Goal: Information Seeking & Learning: Learn about a topic

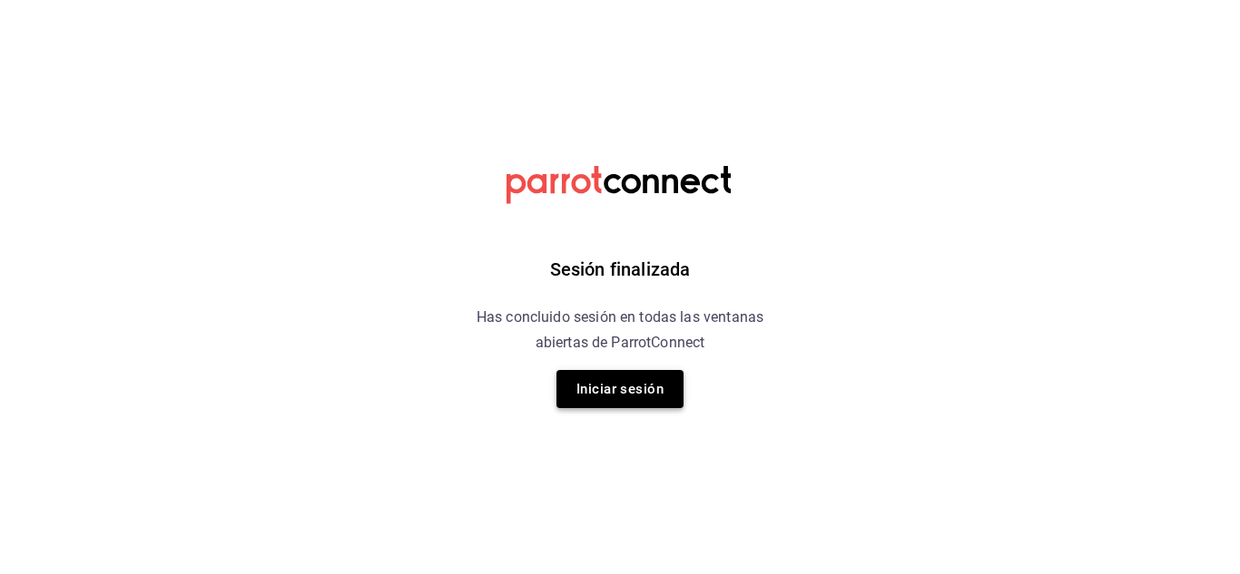
click at [616, 386] on button "Iniciar sesión" at bounding box center [619, 389] width 127 height 38
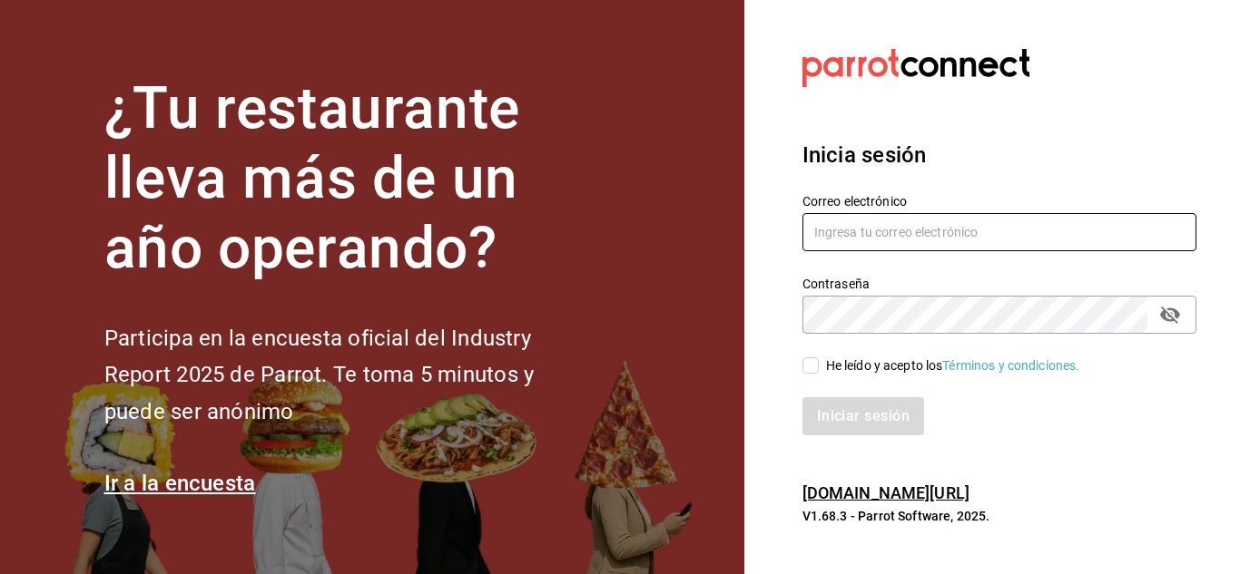
type input "[EMAIL_ADDRESS][DOMAIN_NAME]"
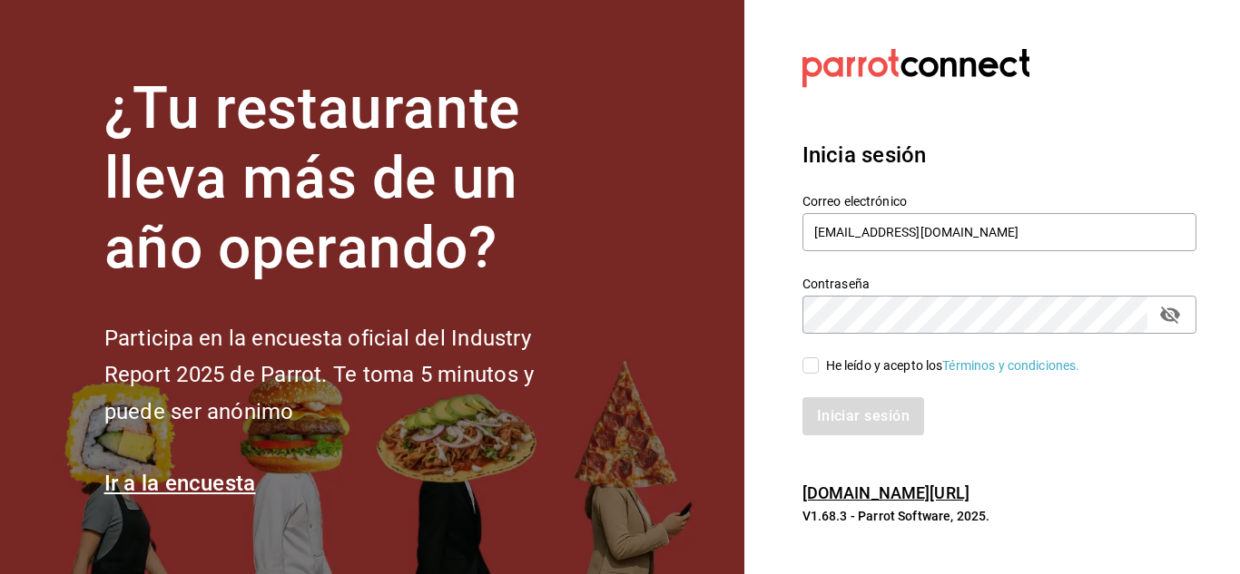
click at [815, 367] on input "He leído y acepto los Términos y condiciones." at bounding box center [810, 366] width 16 height 16
checkbox input "true"
click at [841, 417] on button "Iniciar sesión" at bounding box center [863, 416] width 123 height 38
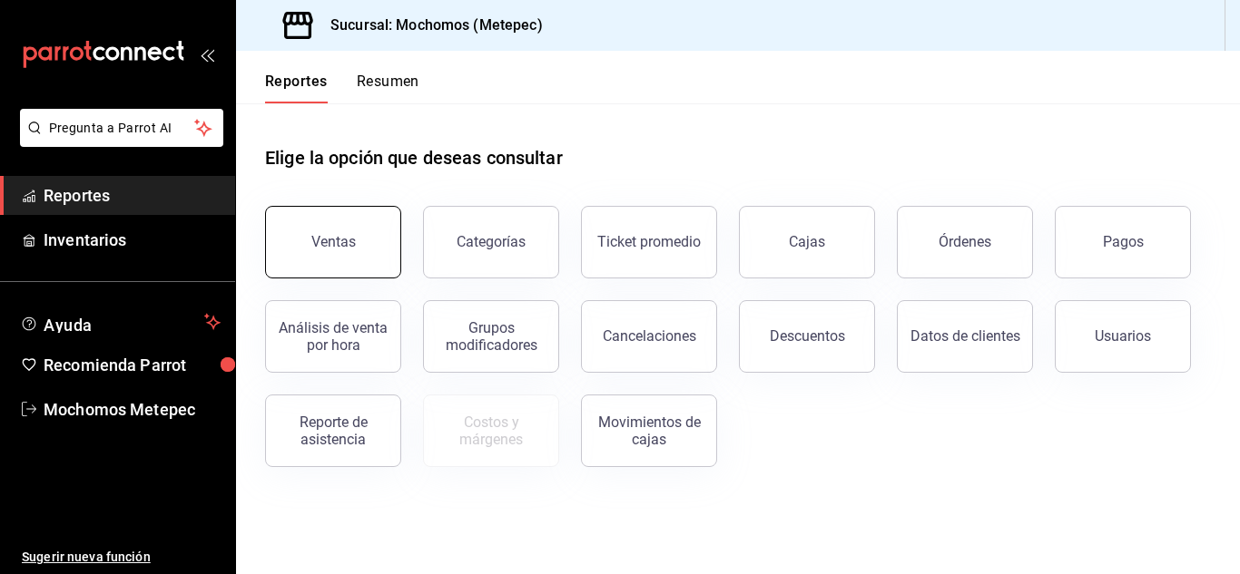
click at [336, 246] on div "Ventas" at bounding box center [333, 241] width 44 height 17
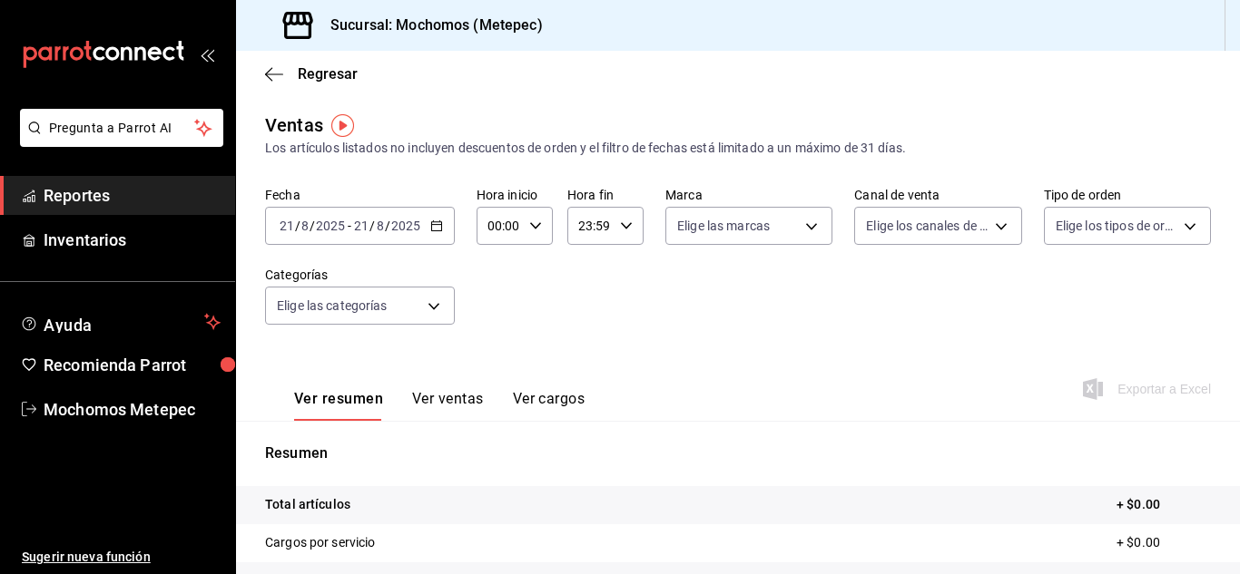
click at [444, 226] on div "[DATE] [DATE] - [DATE] [DATE]" at bounding box center [360, 226] width 190 height 38
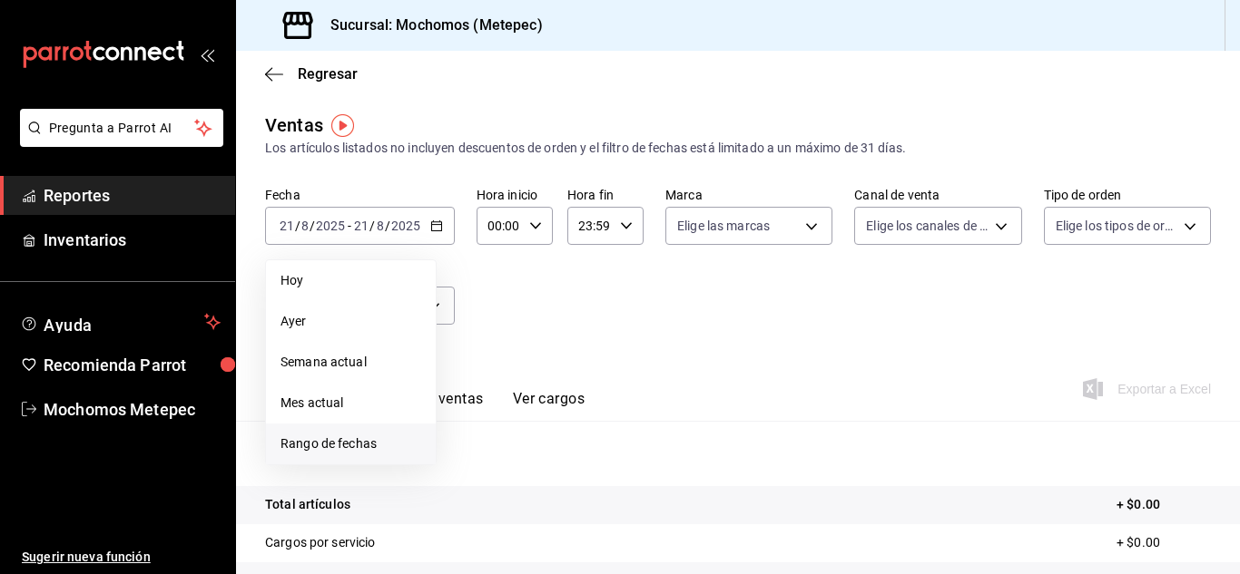
click at [299, 442] on span "Rango de fechas" at bounding box center [350, 444] width 141 height 19
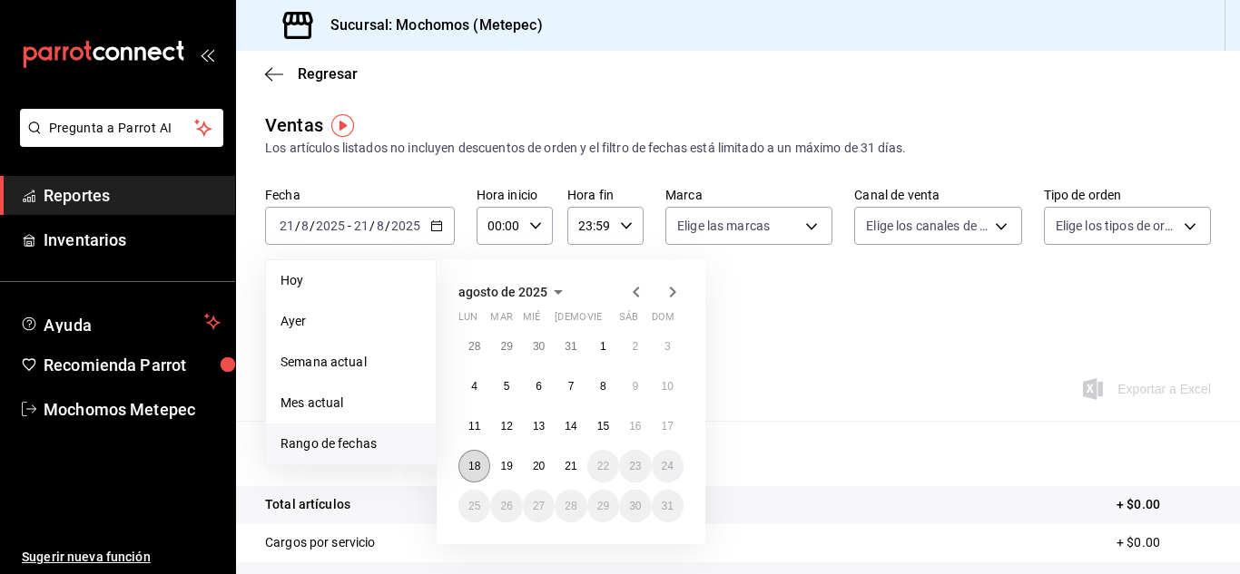
click at [484, 459] on button "18" at bounding box center [474, 466] width 32 height 33
click at [570, 458] on button "21" at bounding box center [570, 466] width 32 height 33
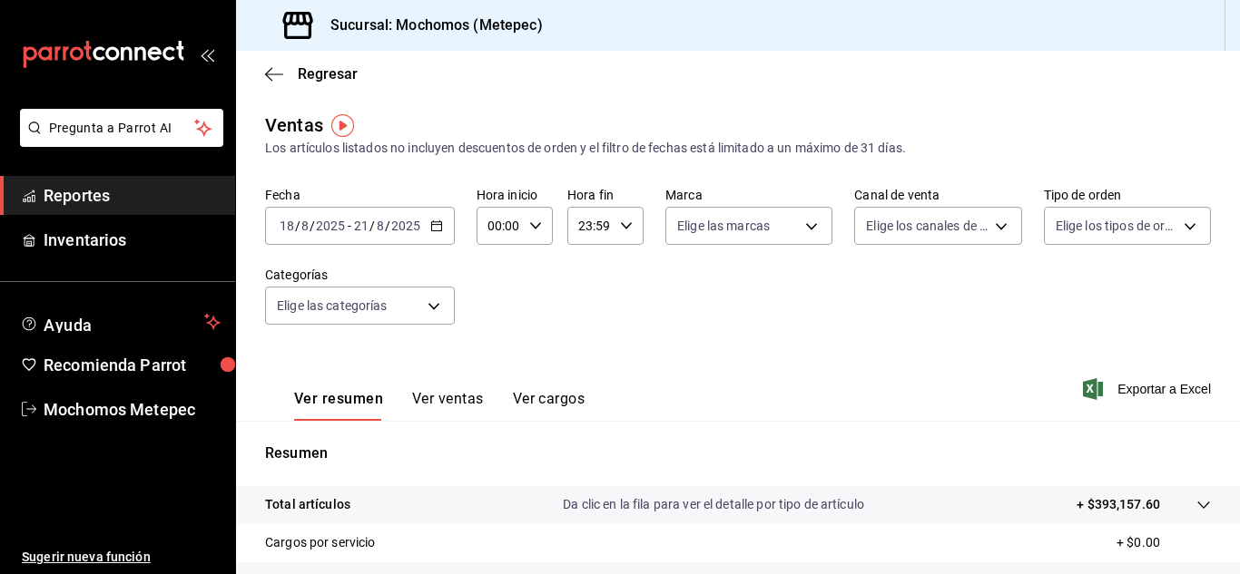
click at [529, 229] on icon "button" at bounding box center [535, 226] width 13 height 13
click at [494, 321] on button "05" at bounding box center [494, 329] width 30 height 36
type input "05:00"
click at [621, 225] on div at bounding box center [620, 287] width 1240 height 574
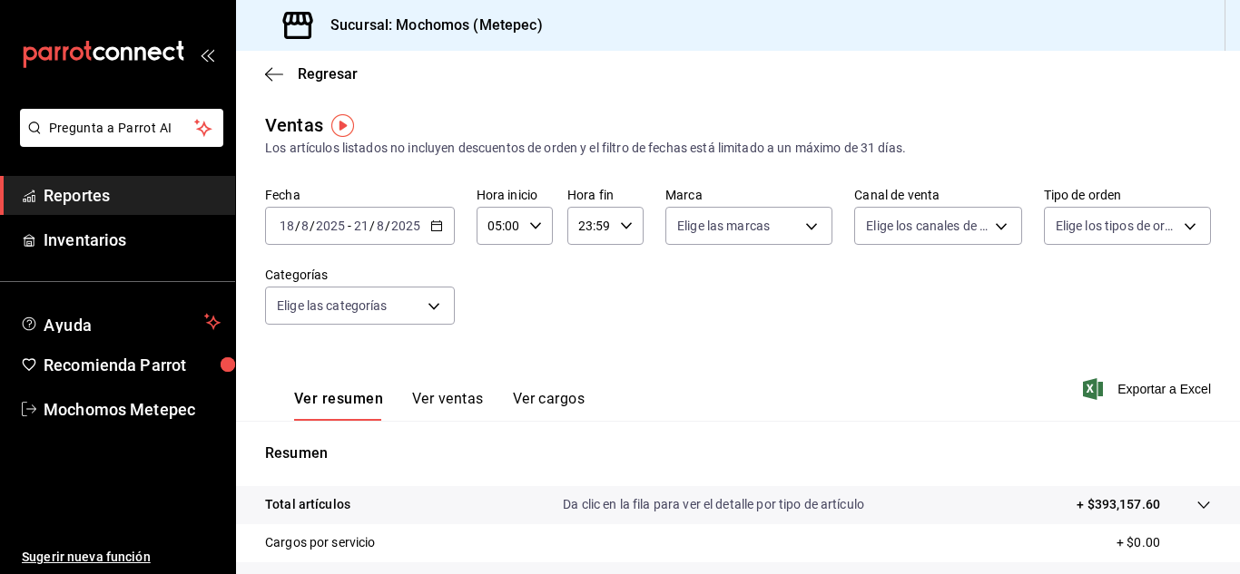
click at [621, 225] on icon "button" at bounding box center [626, 226] width 13 height 13
click at [592, 353] on button "05" at bounding box center [583, 360] width 30 height 36
click at [621, 269] on span "00" at bounding box center [620, 272] width 8 height 15
type input "05:00"
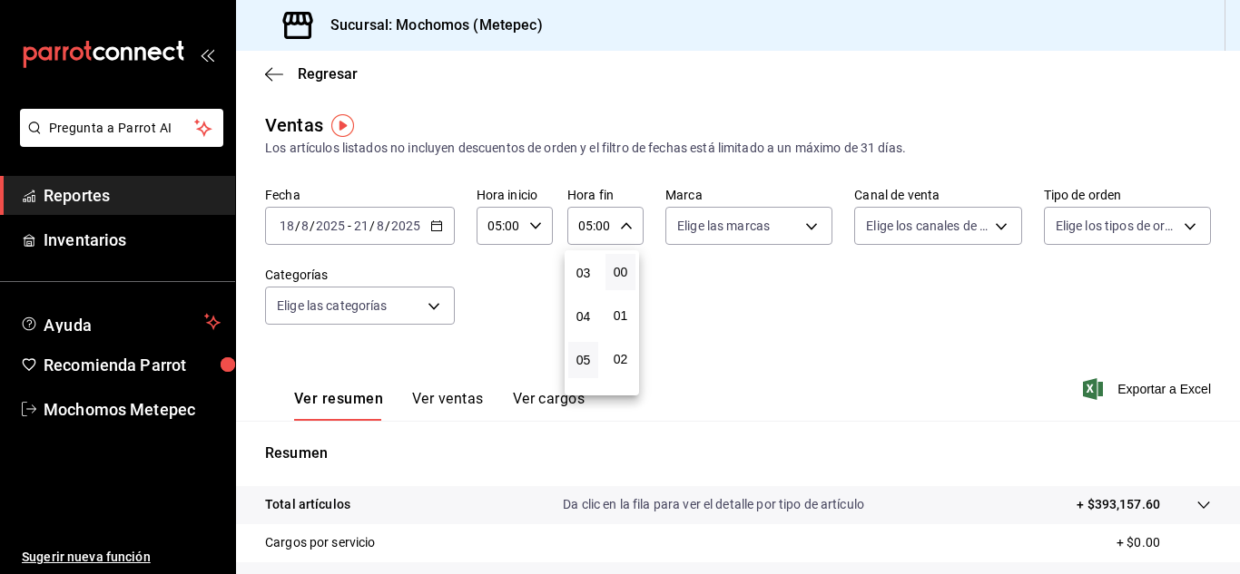
click at [764, 219] on div at bounding box center [620, 287] width 1240 height 574
click at [764, 219] on body "Pregunta a Parrot AI Reportes Inventarios Ayuda Recomienda Parrot Mochomos Mete…" at bounding box center [620, 287] width 1240 height 574
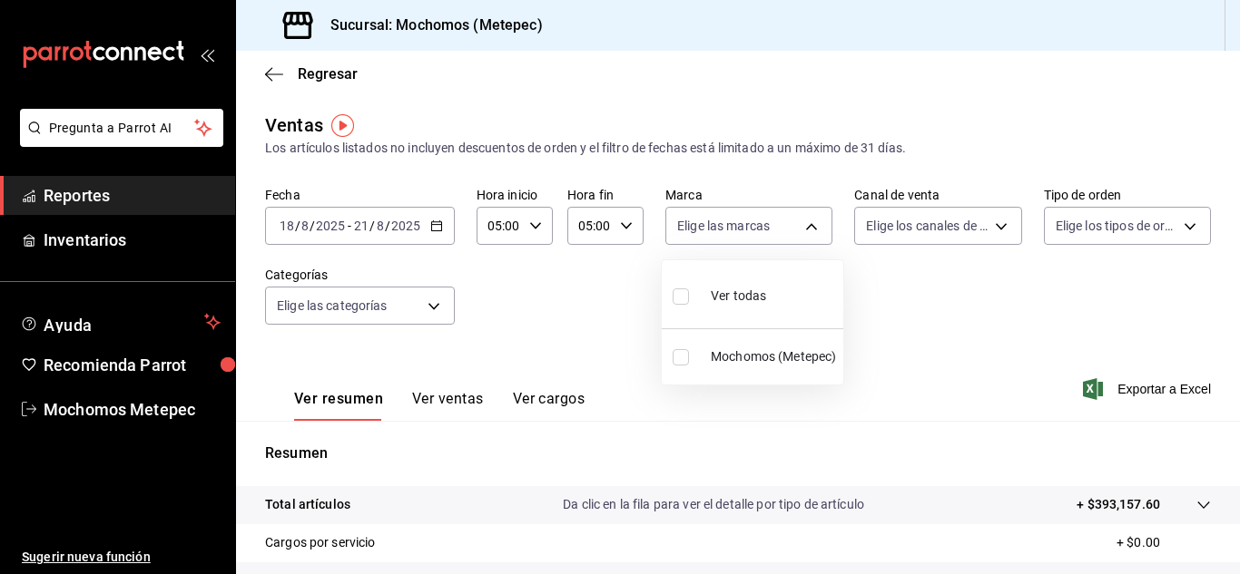
click at [679, 302] on input "checkbox" at bounding box center [680, 297] width 16 height 16
checkbox input "true"
type input "2365f74e-aa6b-4392-bdf2-72765591bddf"
checkbox input "true"
click at [897, 223] on div at bounding box center [620, 287] width 1240 height 574
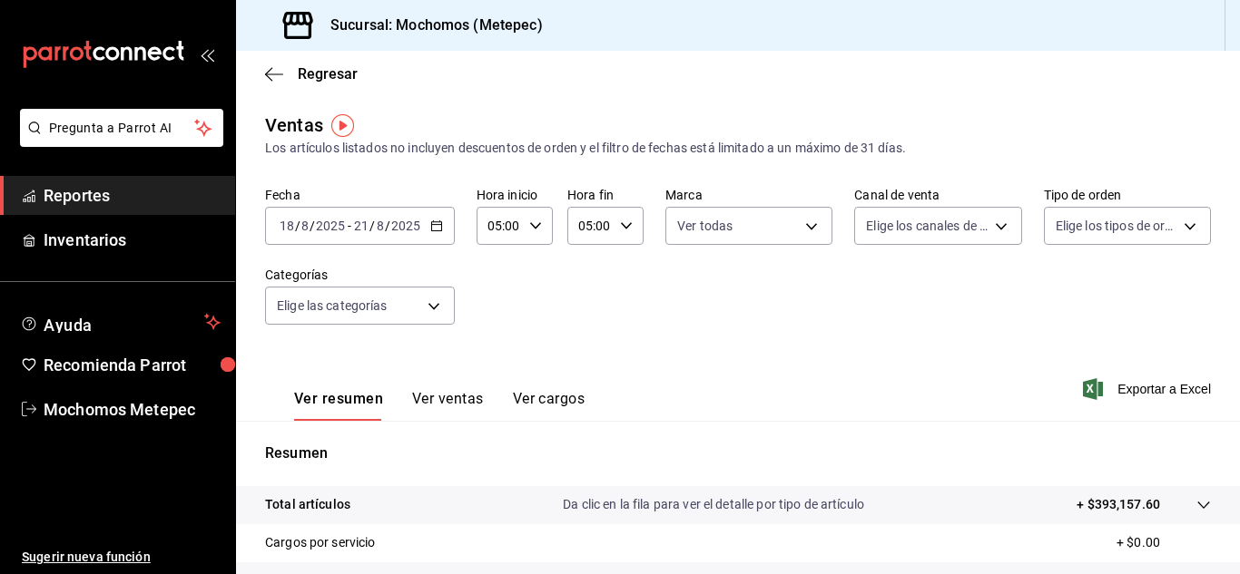
click at [897, 223] on body "Pregunta a Parrot AI Reportes Inventarios Ayuda Recomienda Parrot Mochomos Mete…" at bounding box center [620, 287] width 1240 height 574
click at [865, 299] on input "checkbox" at bounding box center [866, 297] width 16 height 16
checkbox input "true"
type input "PARROT,UBER_EATS,RAPPI,DIDI_FOOD,ONLINE"
checkbox input "true"
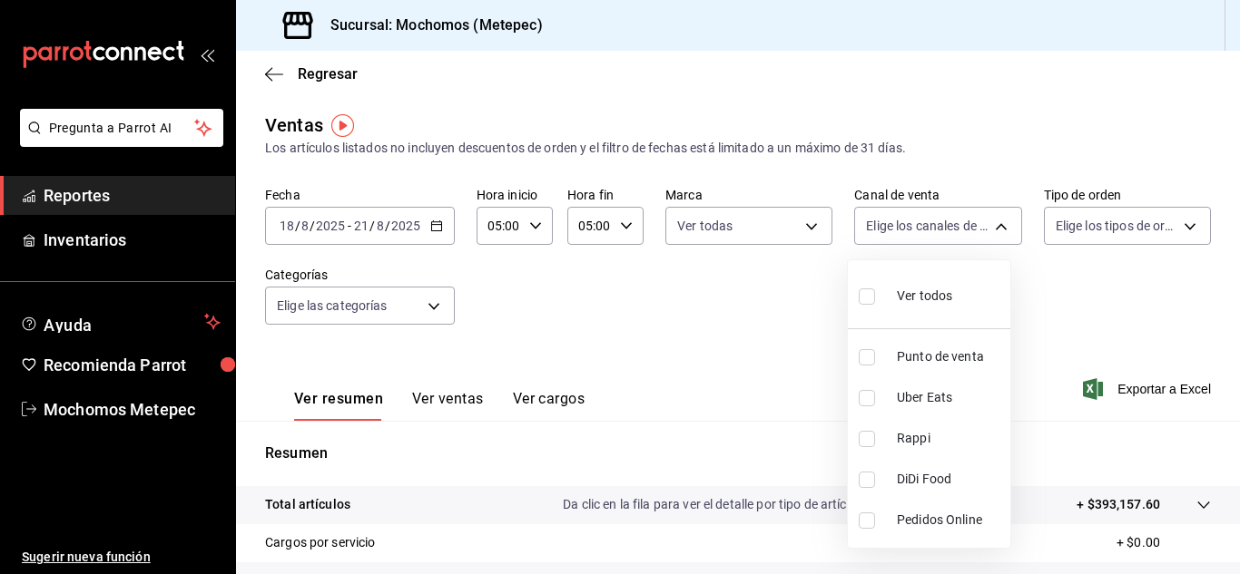
checkbox input "true"
click at [1078, 231] on div at bounding box center [620, 287] width 1240 height 574
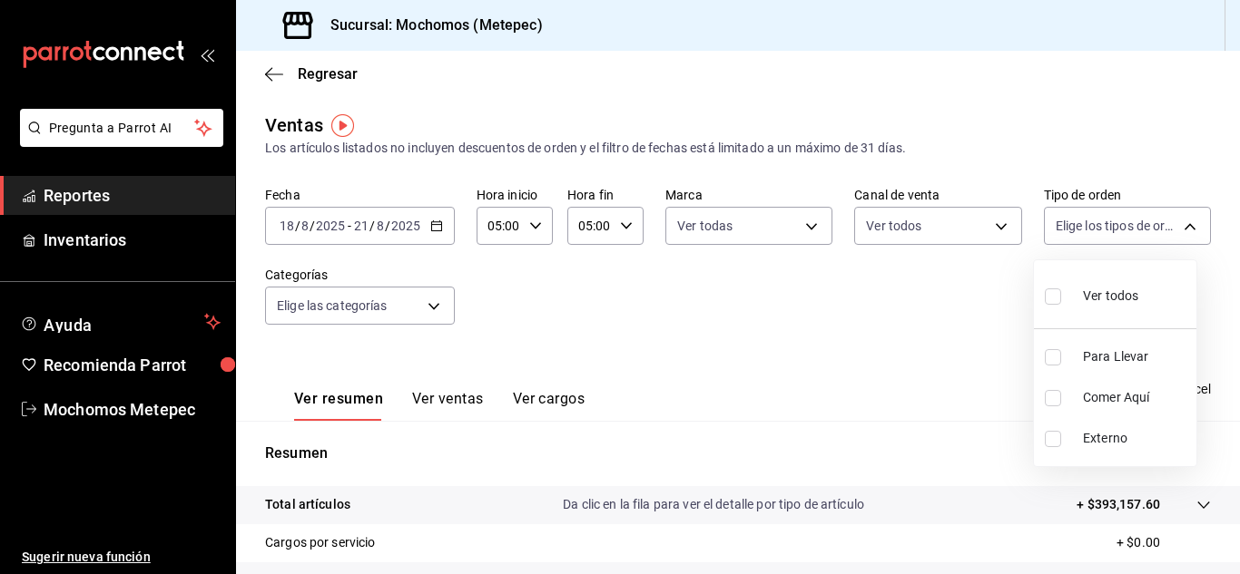
click at [1078, 231] on body "Pregunta a Parrot AI Reportes Inventarios Ayuda Recomienda Parrot Mochomos Mete…" at bounding box center [620, 287] width 1240 height 574
click at [1050, 296] on input "checkbox" at bounding box center [1052, 297] width 16 height 16
checkbox input "true"
type input "3a236ed8-2e24-47ca-8e59-ead494492482,da8509e8-5fca-4f62-958e-973104937870,EXTER…"
checkbox input "true"
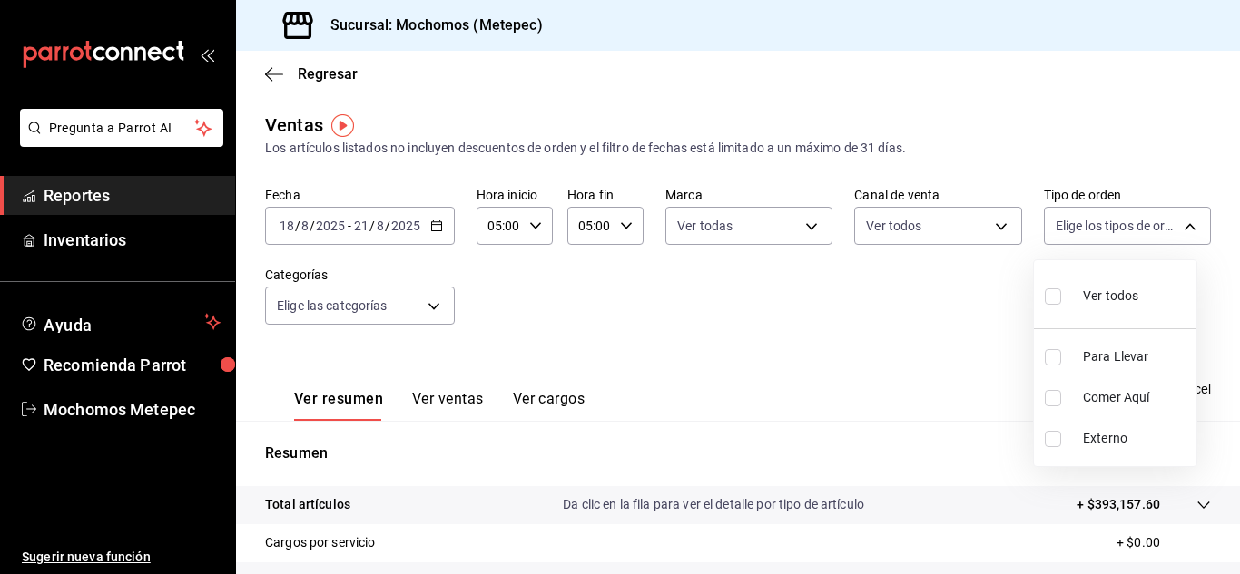
checkbox input "true"
click at [442, 308] on div at bounding box center [620, 287] width 1240 height 574
click at [442, 308] on body "Pregunta a Parrot AI Reportes Inventarios Ayuda Recomienda Parrot Mochomos Mete…" at bounding box center [620, 287] width 1240 height 574
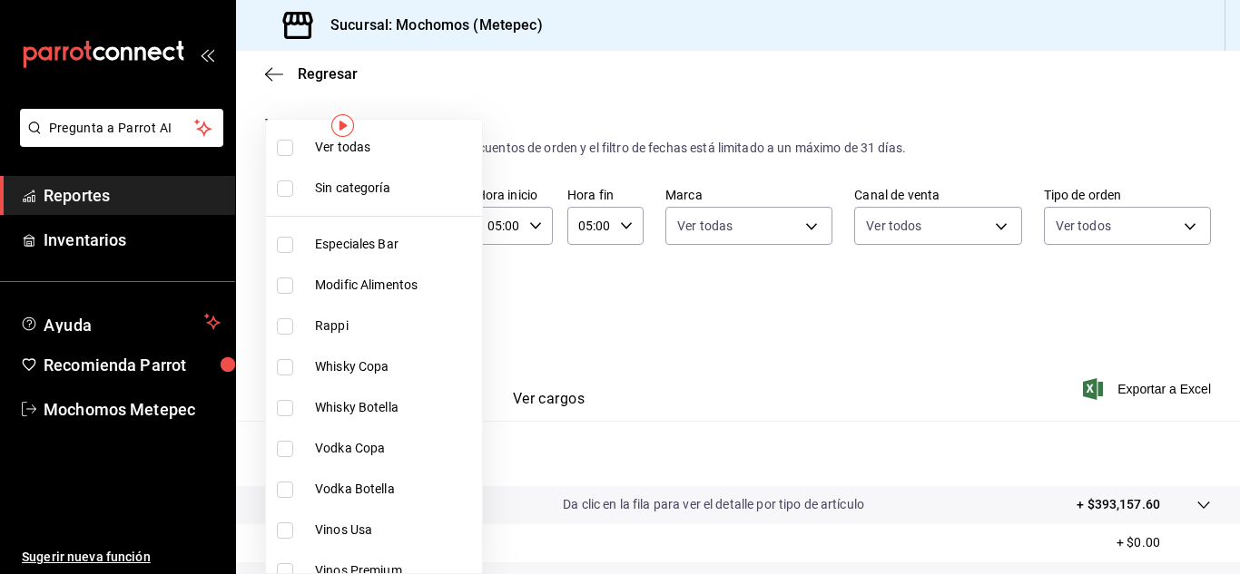
click at [284, 149] on input "checkbox" at bounding box center [285, 148] width 16 height 16
checkbox input "true"
type input "c9cbc288-c827-488d-81f5-370afefb1912,46081463-7037-4dd2-a9ab-e56ff6a8fa7c,bf958…"
checkbox input "true"
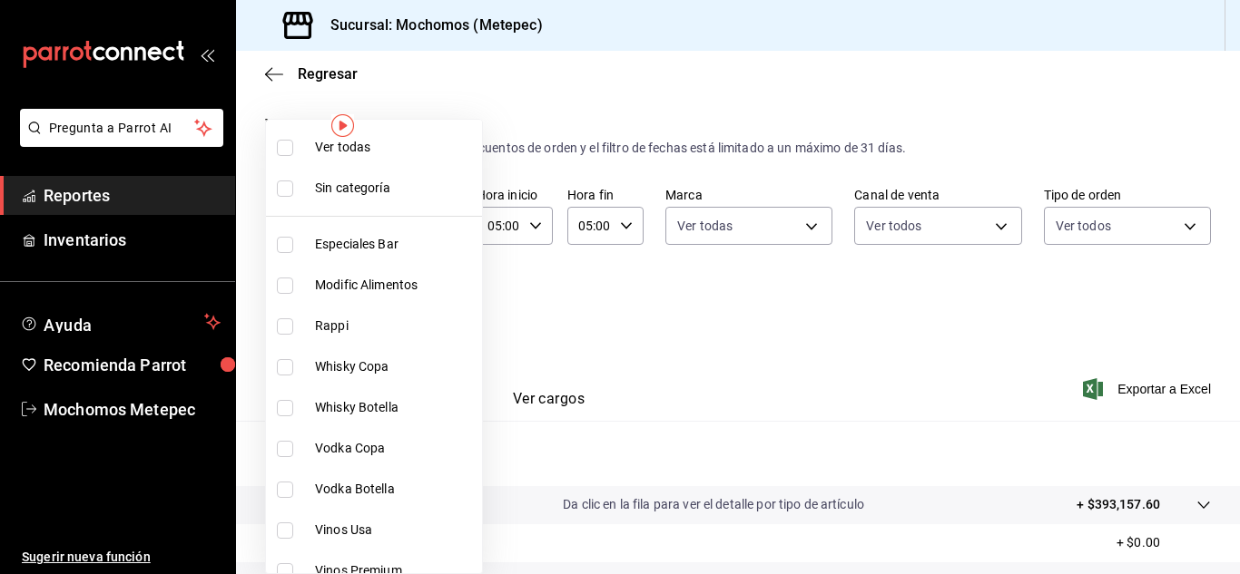
checkbox input "true"
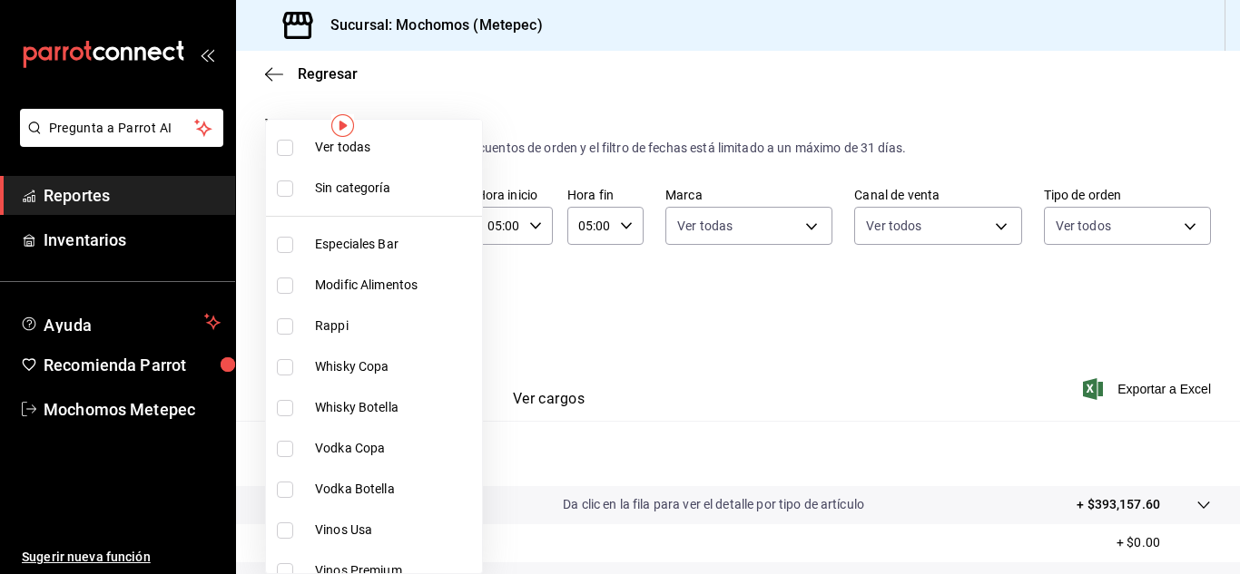
checkbox input "true"
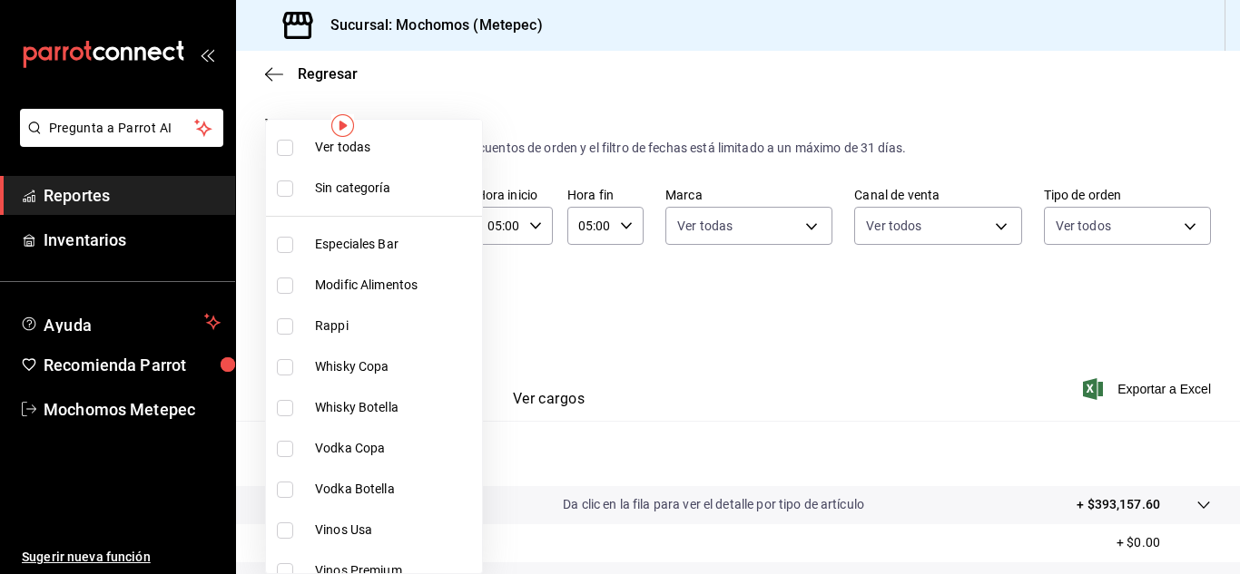
checkbox input "true"
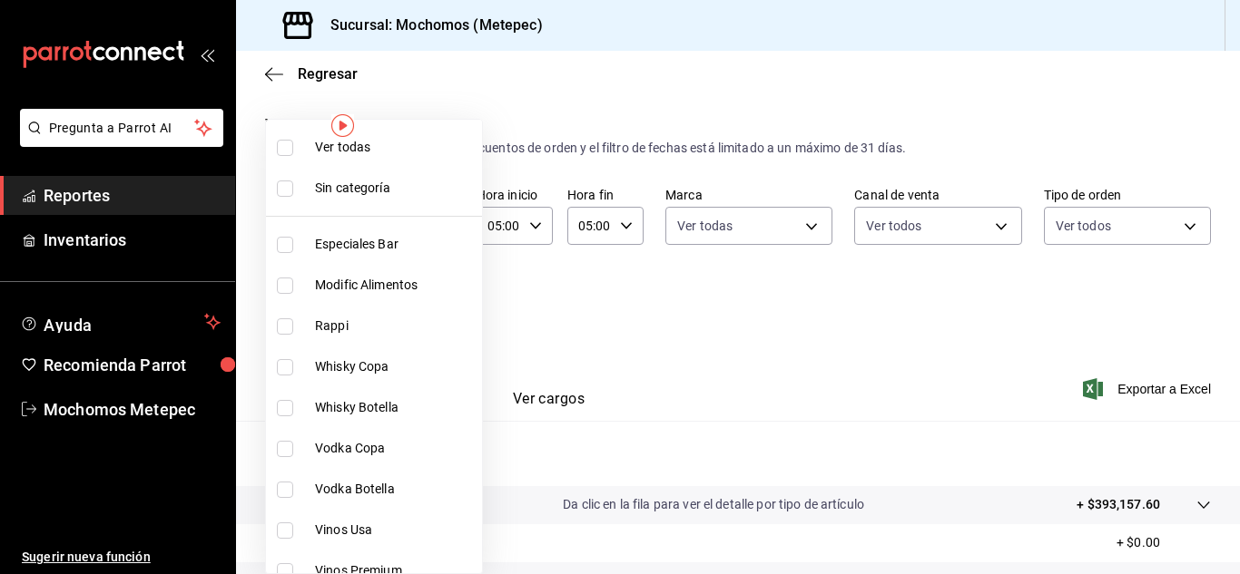
checkbox input "true"
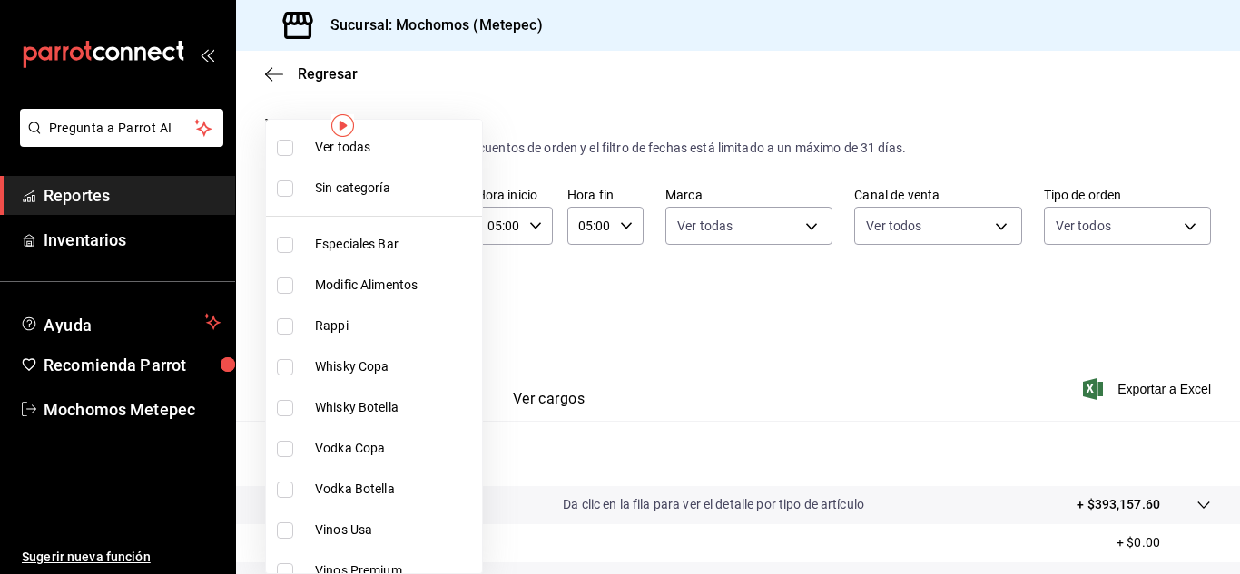
checkbox input "true"
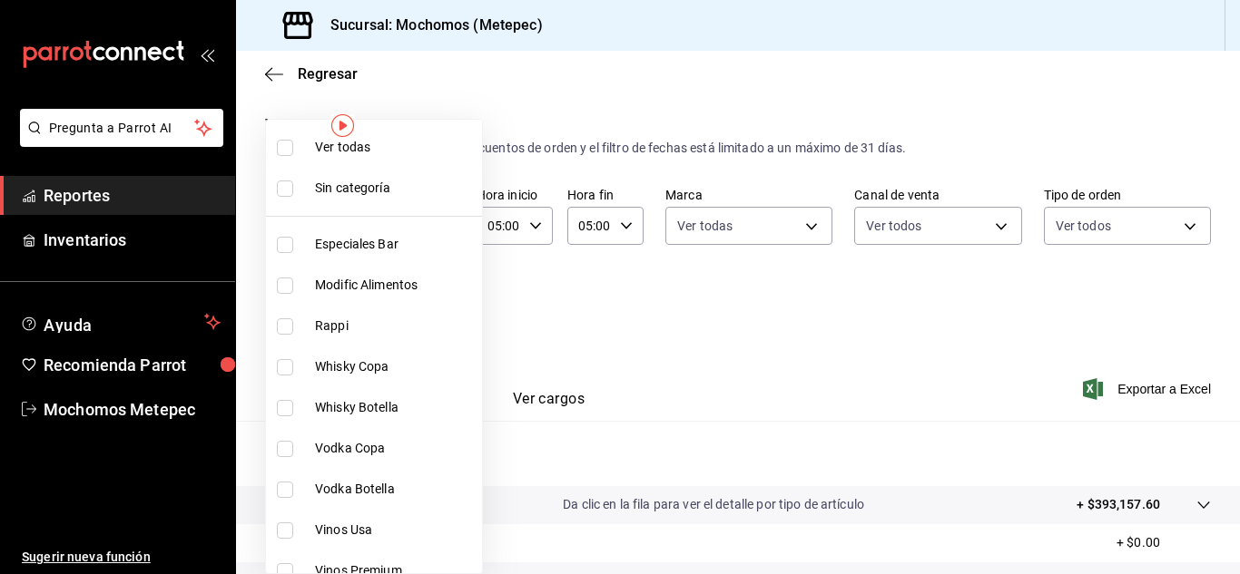
checkbox input "true"
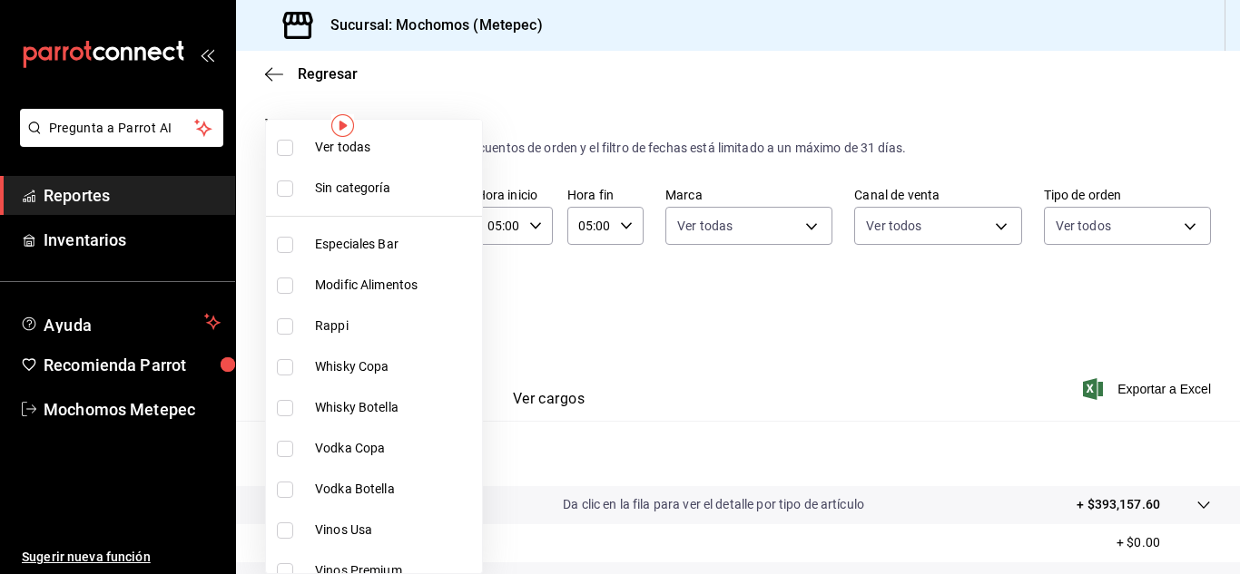
checkbox input "true"
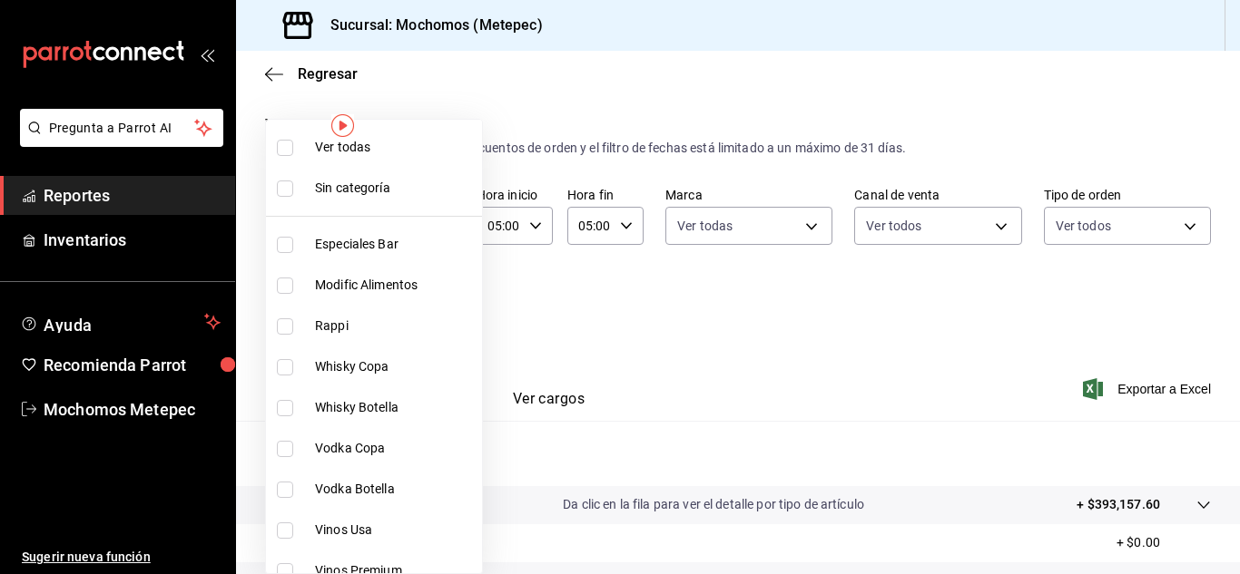
checkbox input "true"
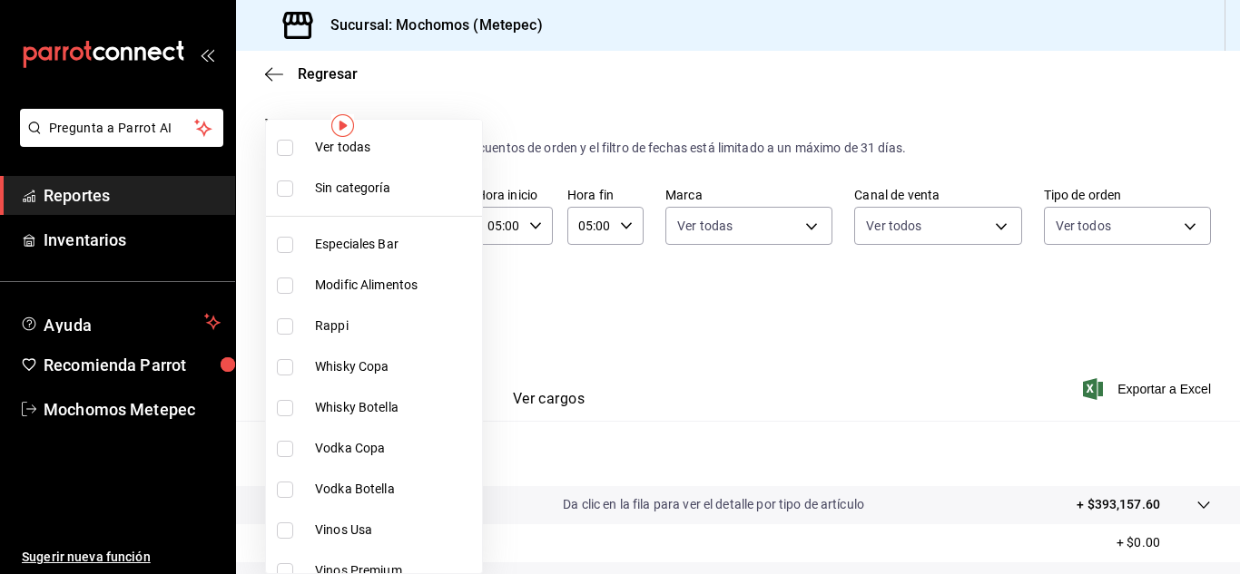
checkbox input "true"
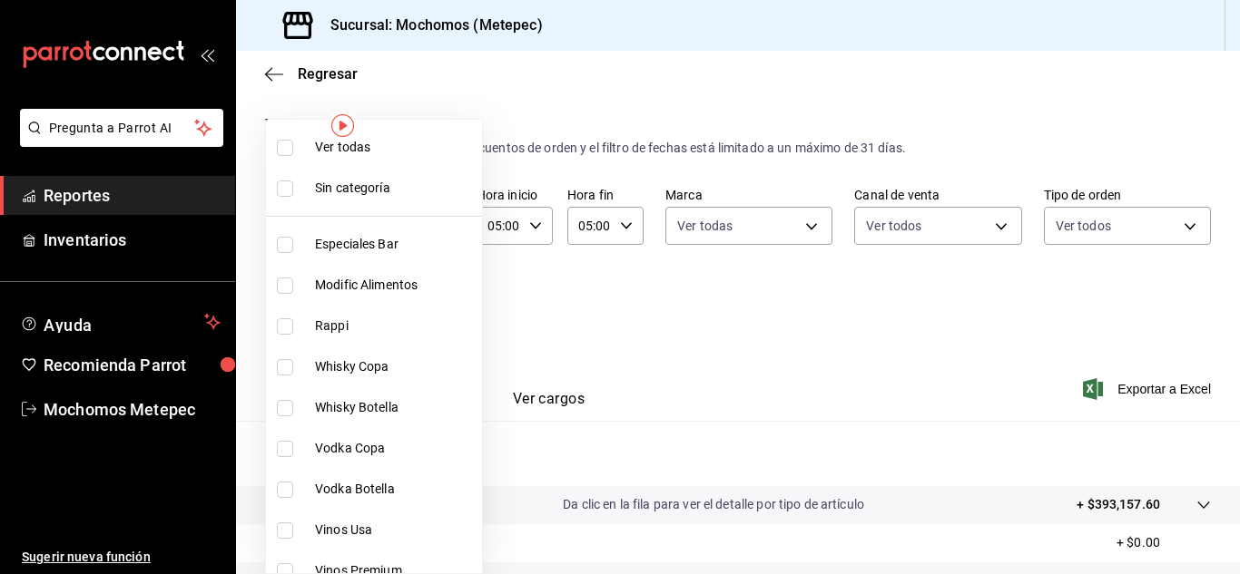
checkbox input "true"
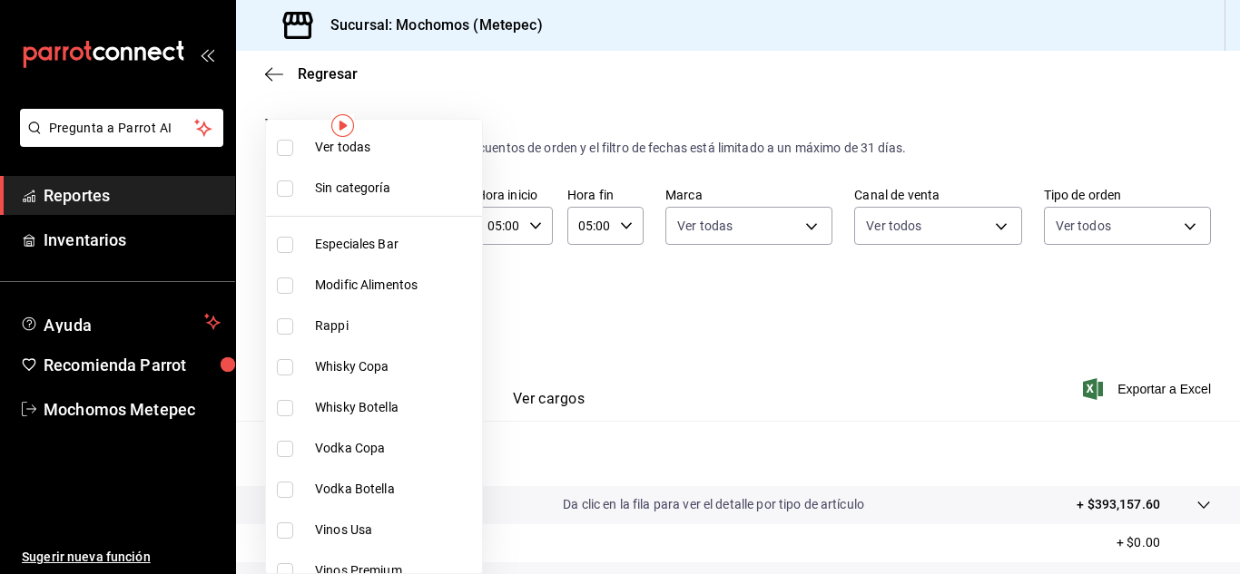
checkbox input "true"
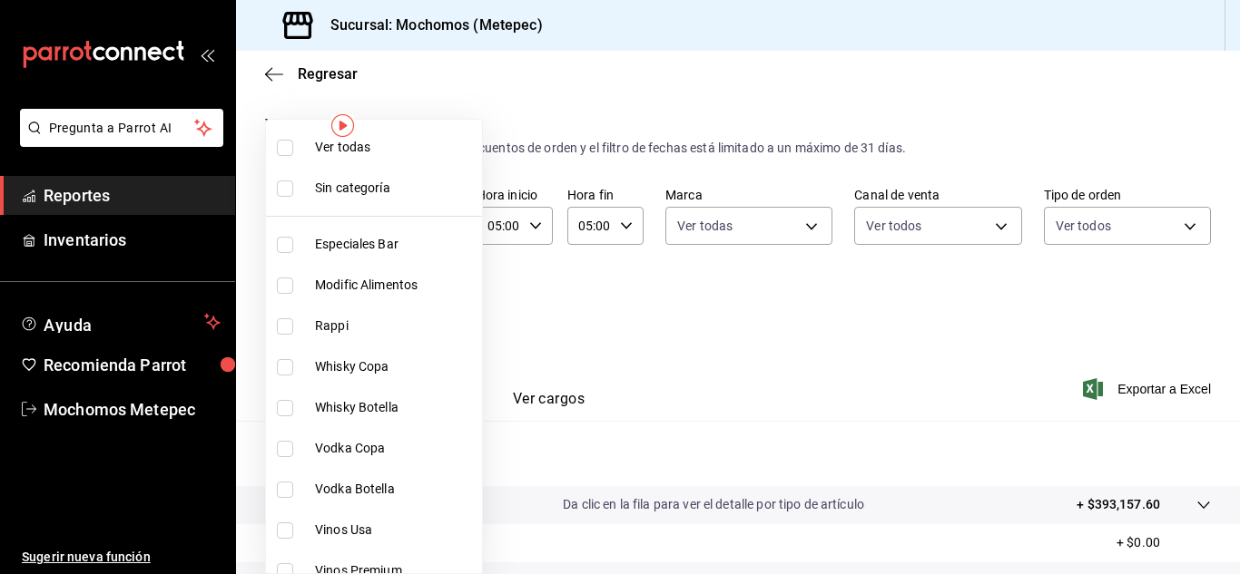
checkbox input "true"
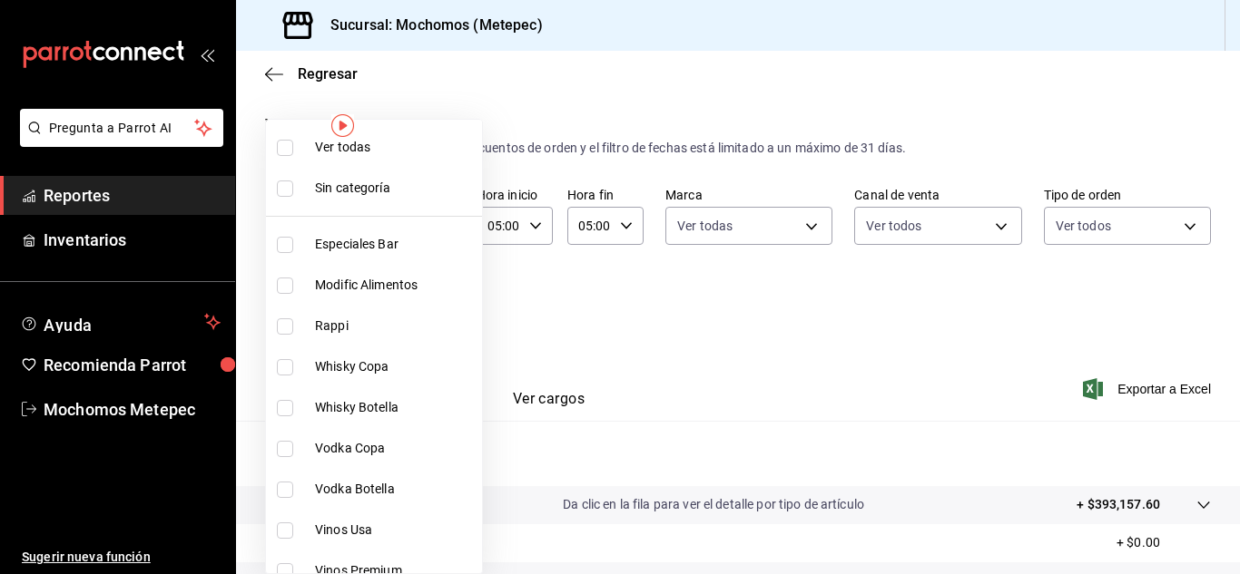
checkbox input "true"
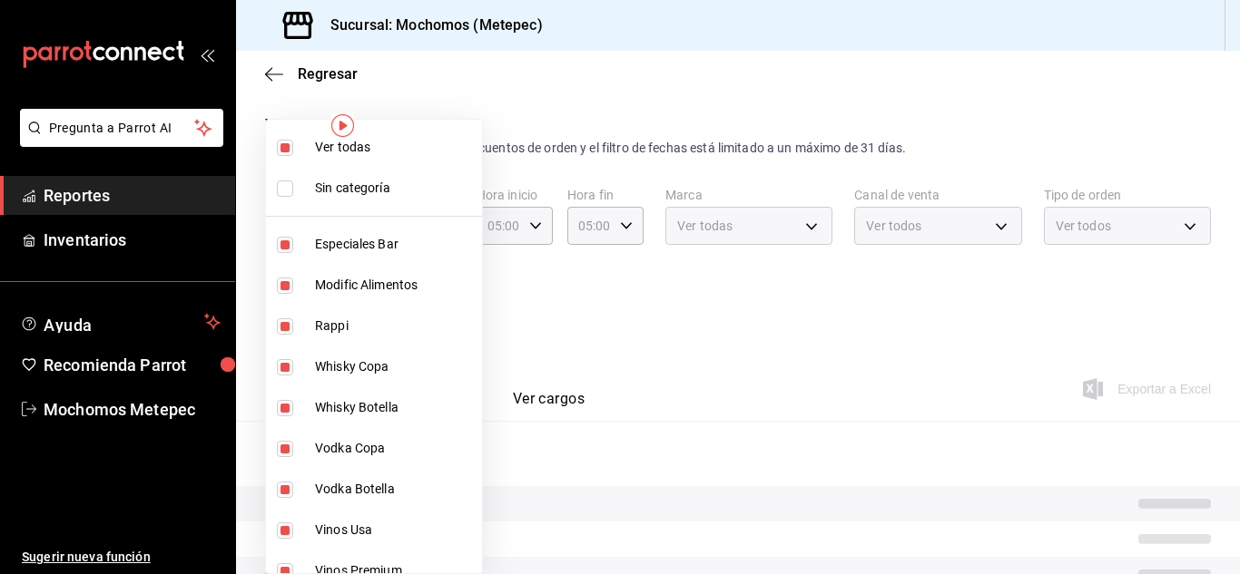
click at [575, 364] on div at bounding box center [620, 287] width 1240 height 574
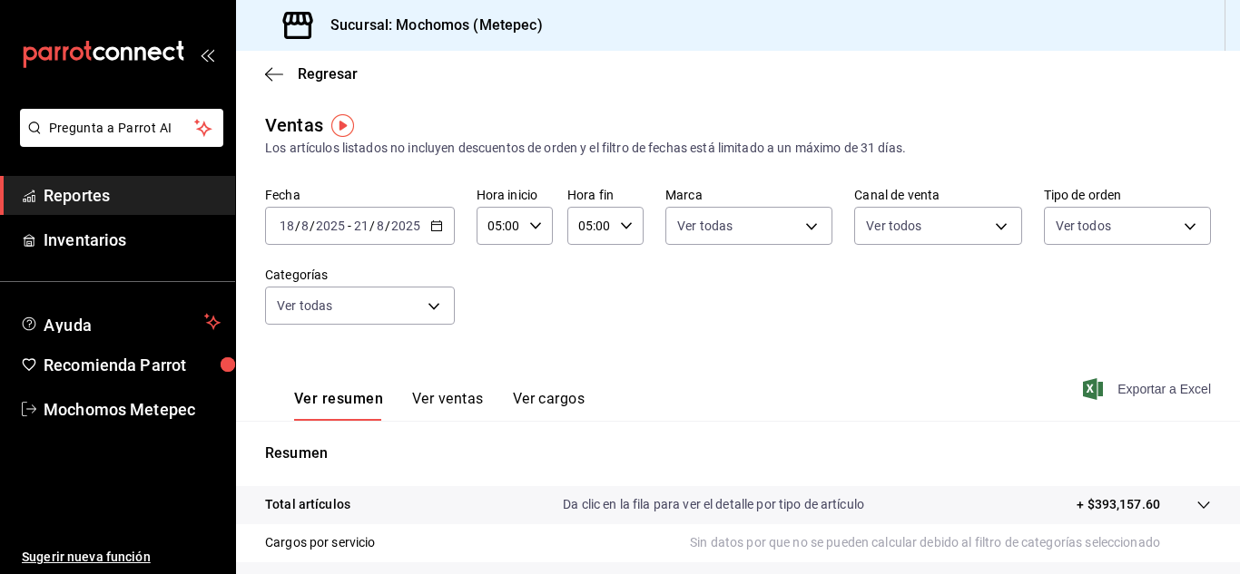
click at [1127, 389] on span "Exportar a Excel" at bounding box center [1148, 389] width 124 height 22
click at [445, 226] on div "[DATE] [DATE] - [DATE] [DATE]" at bounding box center [360, 226] width 190 height 38
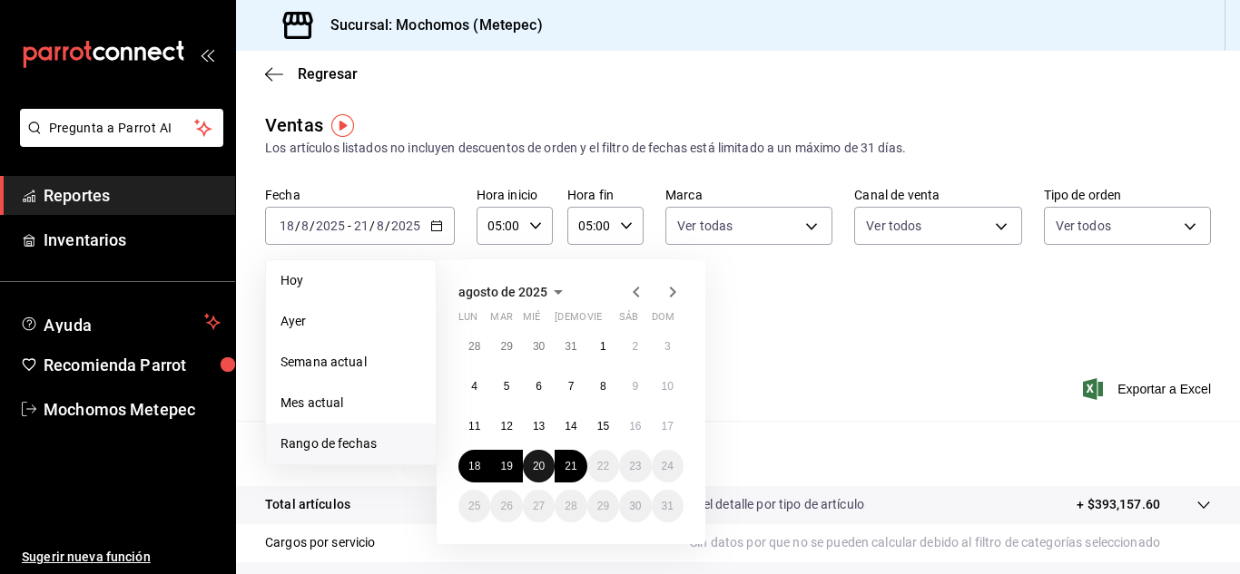
click at [538, 464] on abbr "20" at bounding box center [539, 466] width 12 height 13
click at [576, 465] on abbr "21" at bounding box center [570, 466] width 12 height 13
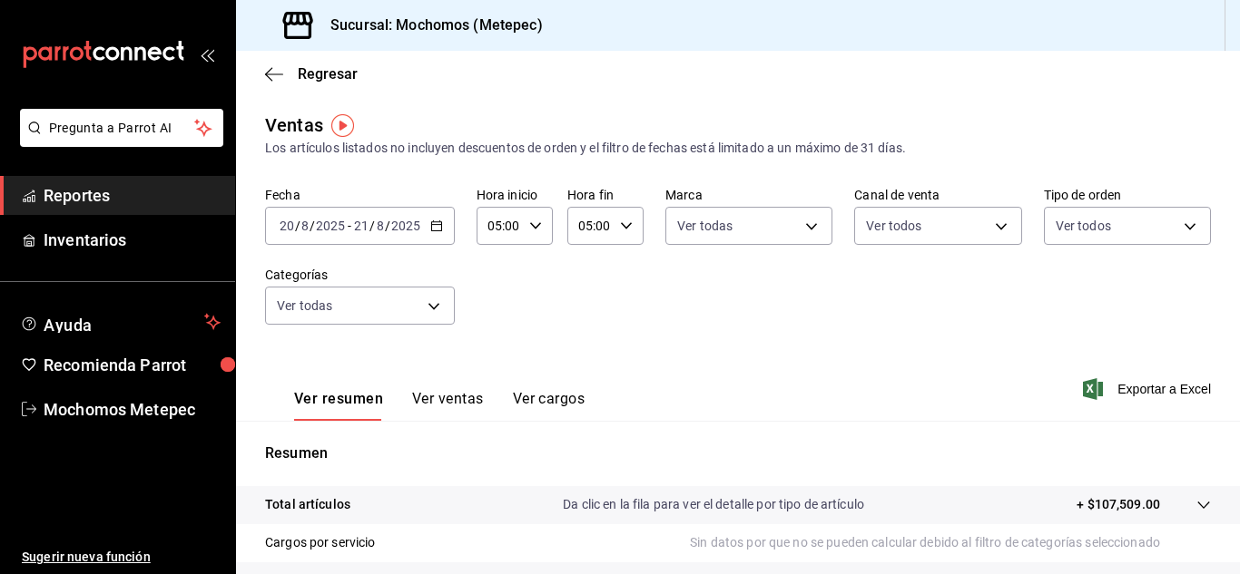
click at [519, 229] on input "05:00" at bounding box center [498, 226] width 45 height 36
click at [699, 289] on div at bounding box center [620, 287] width 1240 height 574
click at [1131, 386] on span "Exportar a Excel" at bounding box center [1148, 389] width 124 height 22
click at [1131, 386] on div "Exportando a excel..." at bounding box center [1136, 389] width 147 height 16
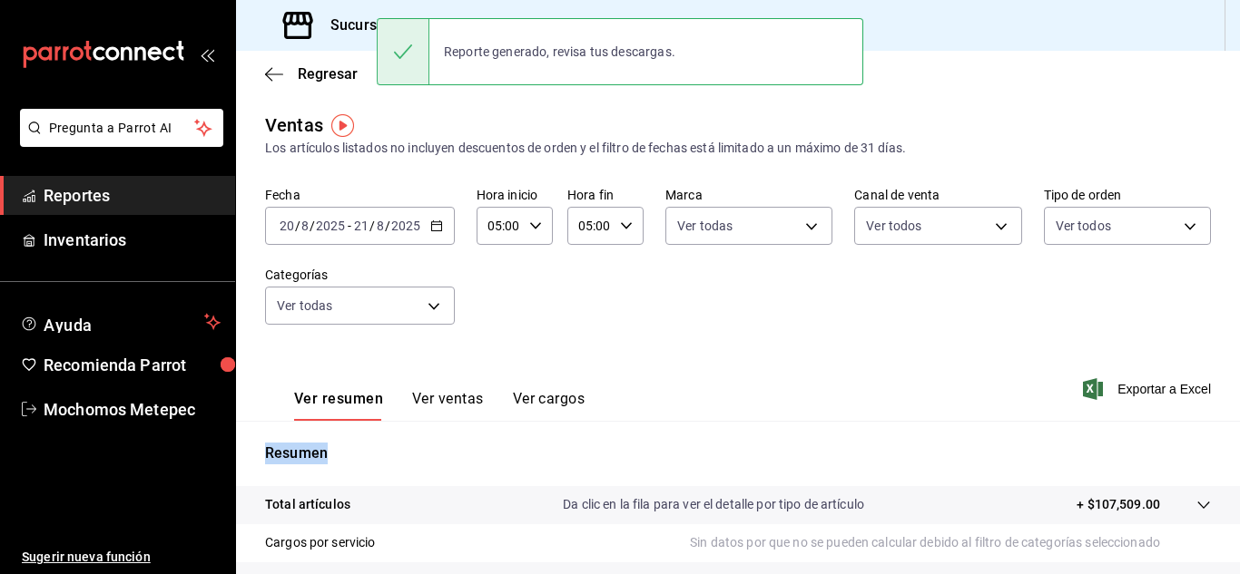
drag, startPoint x: 1131, startPoint y: 386, endPoint x: 1052, endPoint y: 2, distance: 391.9
click at [1052, 2] on div "Sucursal: Mochomos (Metepec) Regresar Ventas Los artículos listados no incluyen…" at bounding box center [738, 287] width 1004 height 574
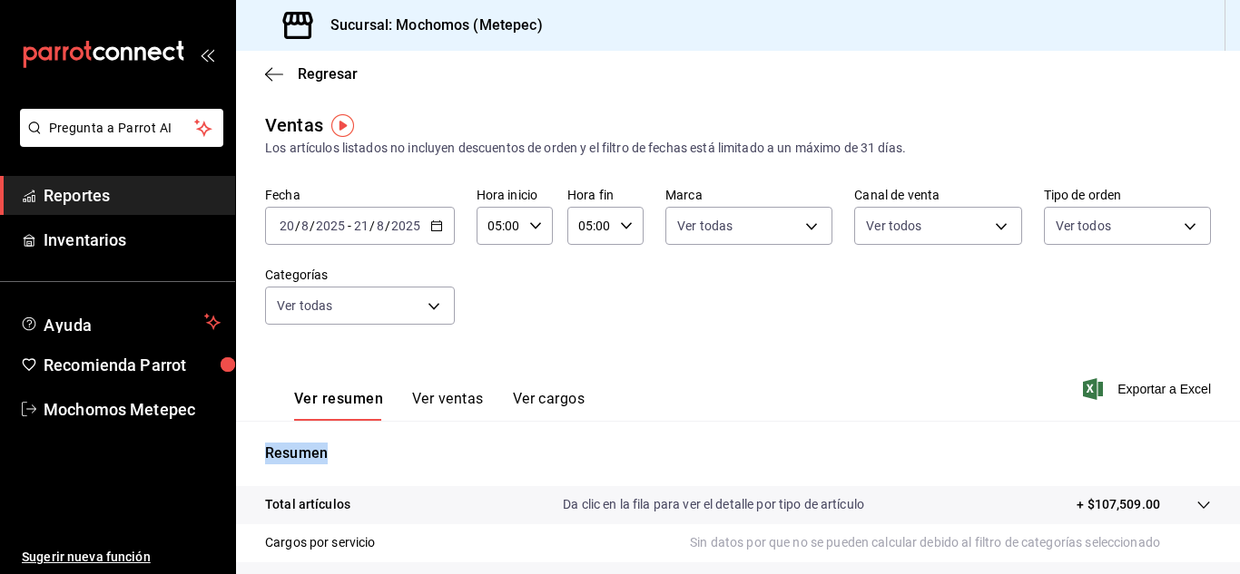
click at [154, 202] on span "Reportes" at bounding box center [132, 195] width 177 height 25
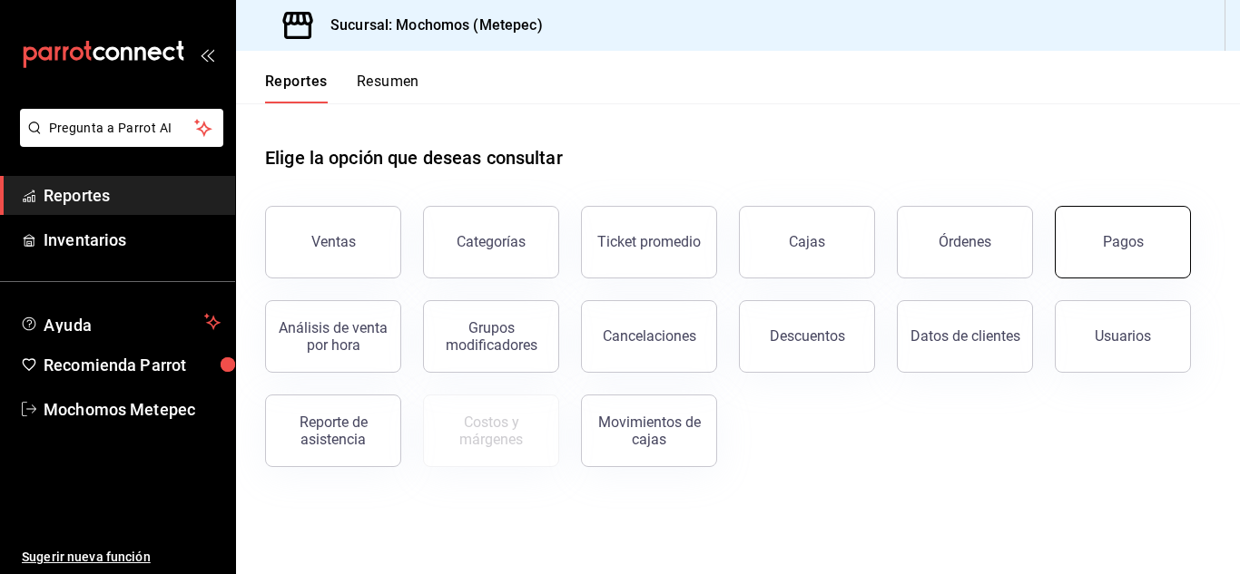
click at [1097, 243] on button "Pagos" at bounding box center [1122, 242] width 136 height 73
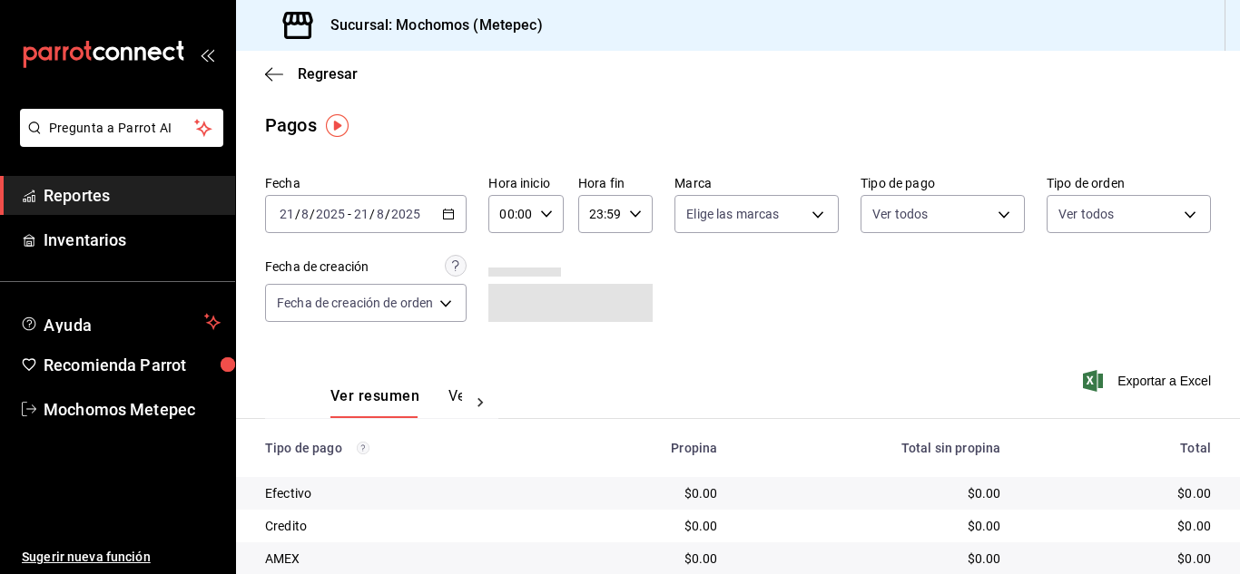
click at [460, 217] on div "[DATE] [DATE] - [DATE] [DATE]" at bounding box center [365, 214] width 201 height 38
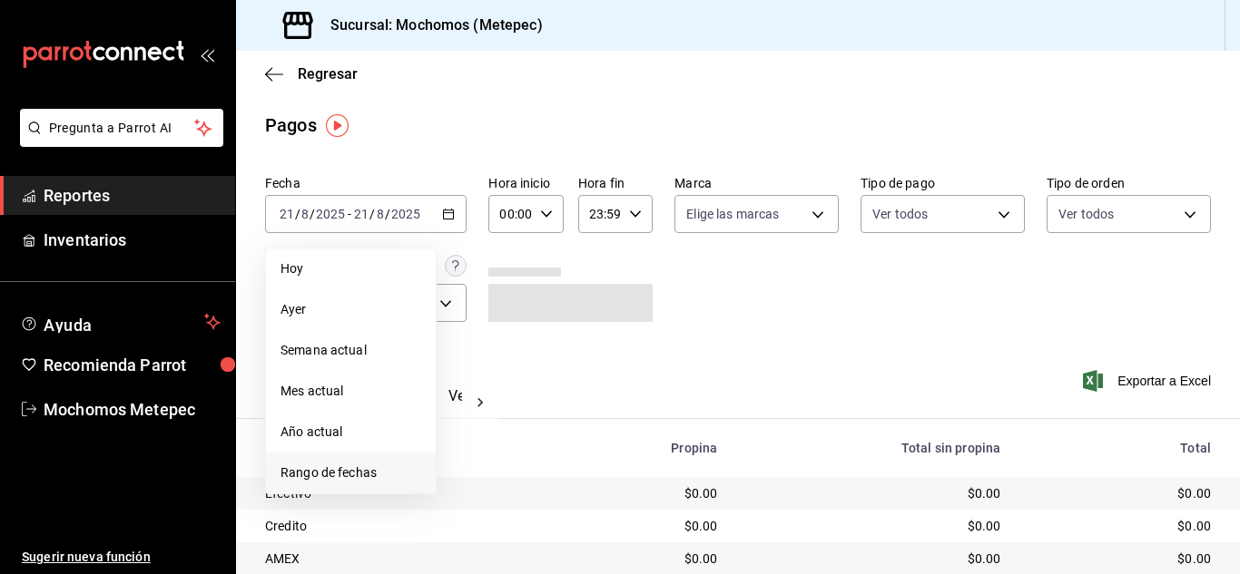
click at [356, 464] on span "Rango de fechas" at bounding box center [350, 473] width 141 height 19
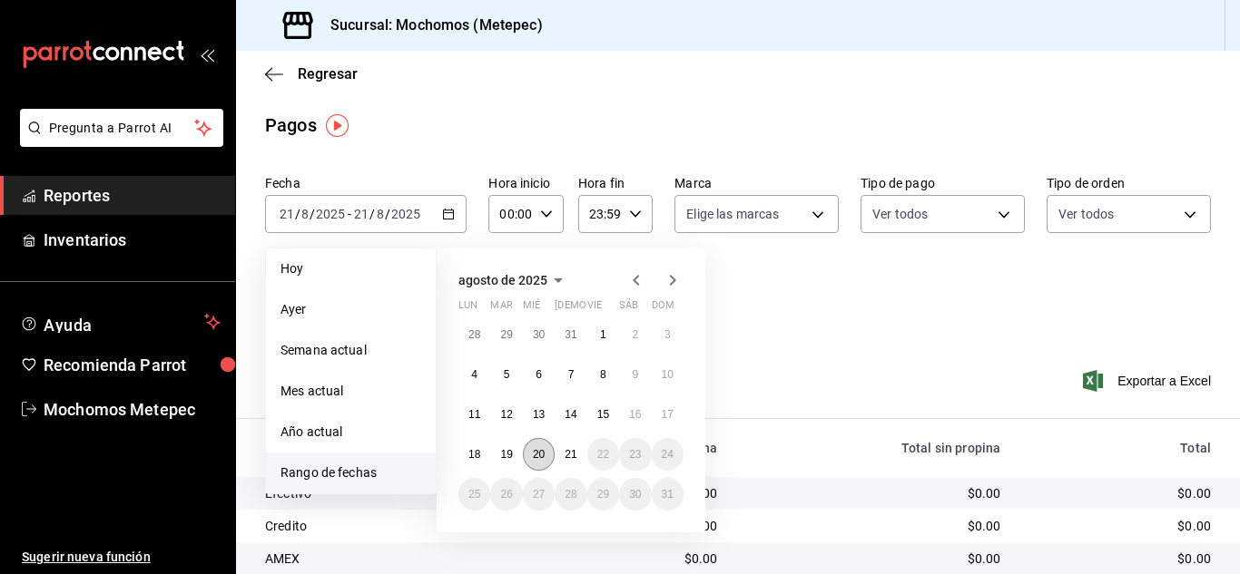
click at [546, 446] on button "20" at bounding box center [539, 454] width 32 height 33
click at [577, 455] on button "21" at bounding box center [570, 454] width 32 height 33
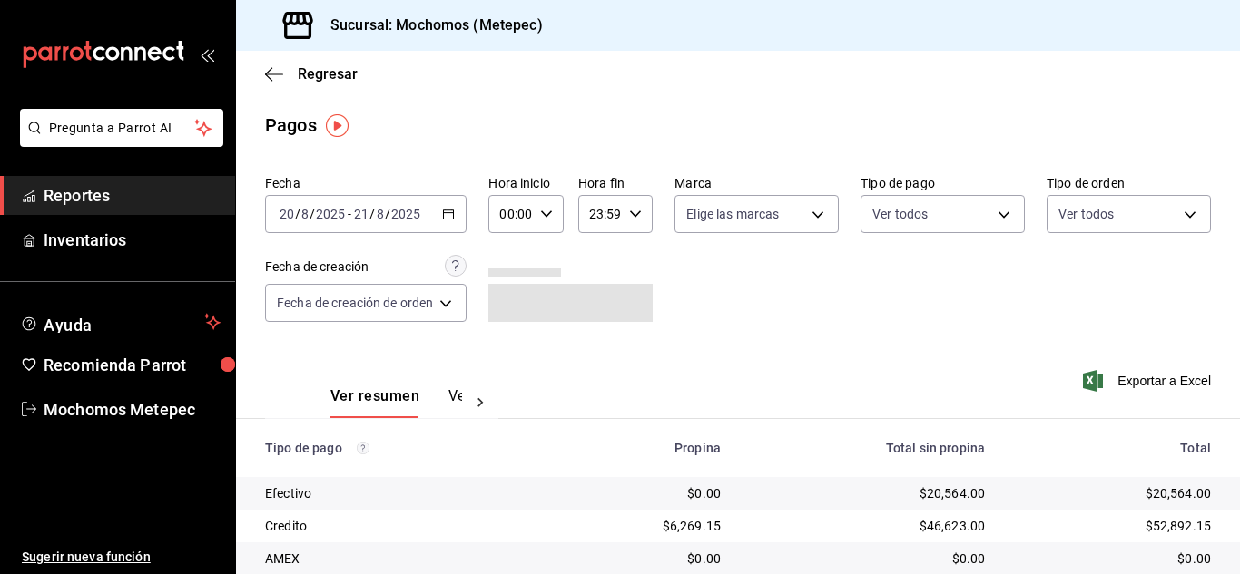
click at [541, 216] on icon "button" at bounding box center [546, 214] width 13 height 13
click at [509, 317] on span "05" at bounding box center [508, 318] width 7 height 15
type input "05:00"
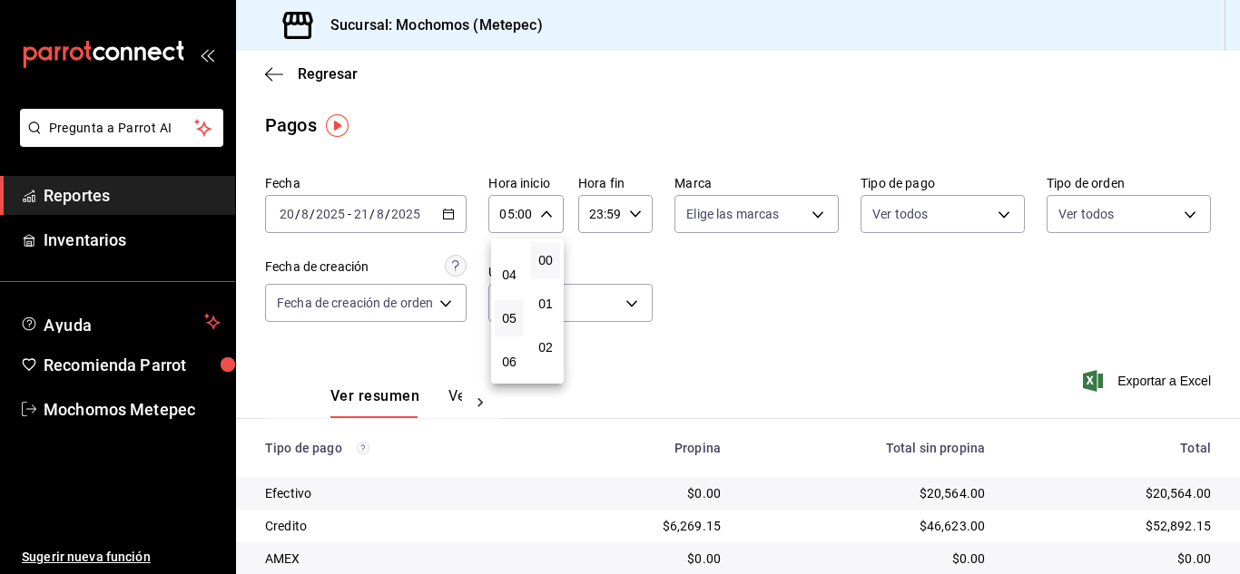
click at [593, 212] on div at bounding box center [620, 287] width 1240 height 574
click at [593, 212] on input "23:59" at bounding box center [600, 214] width 44 height 36
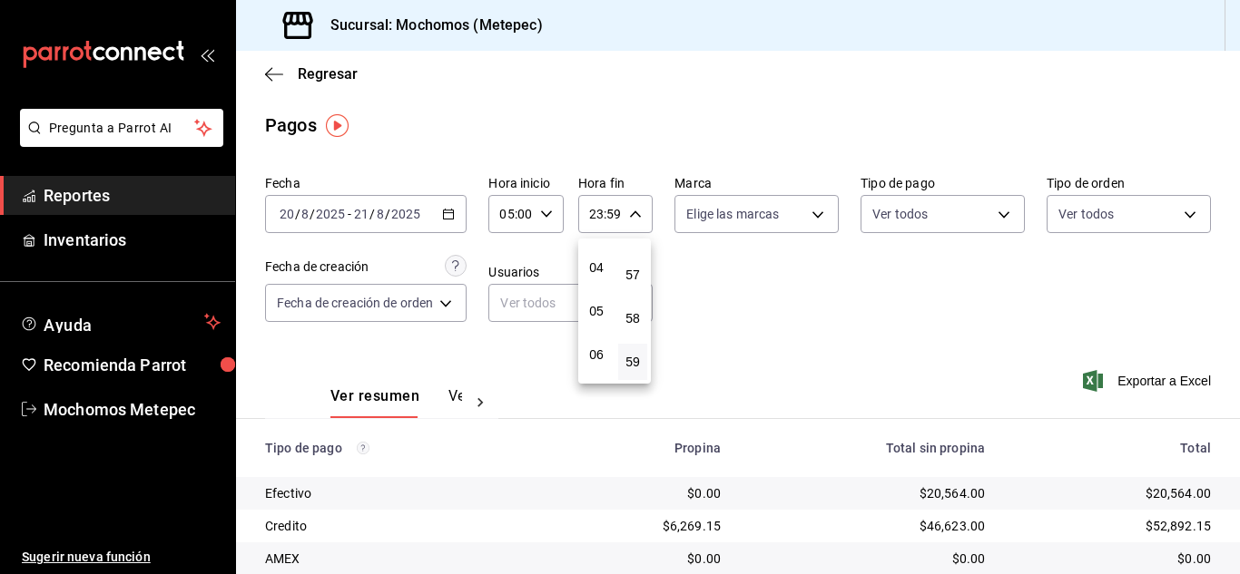
scroll to position [168, 0]
click at [593, 311] on span "05" at bounding box center [596, 310] width 7 height 15
type input "05:59"
click at [736, 228] on div at bounding box center [620, 287] width 1240 height 574
click at [736, 228] on body "Pregunta a Parrot AI Reportes Inventarios Ayuda Recomienda Parrot Mochomos Mete…" at bounding box center [620, 287] width 1240 height 574
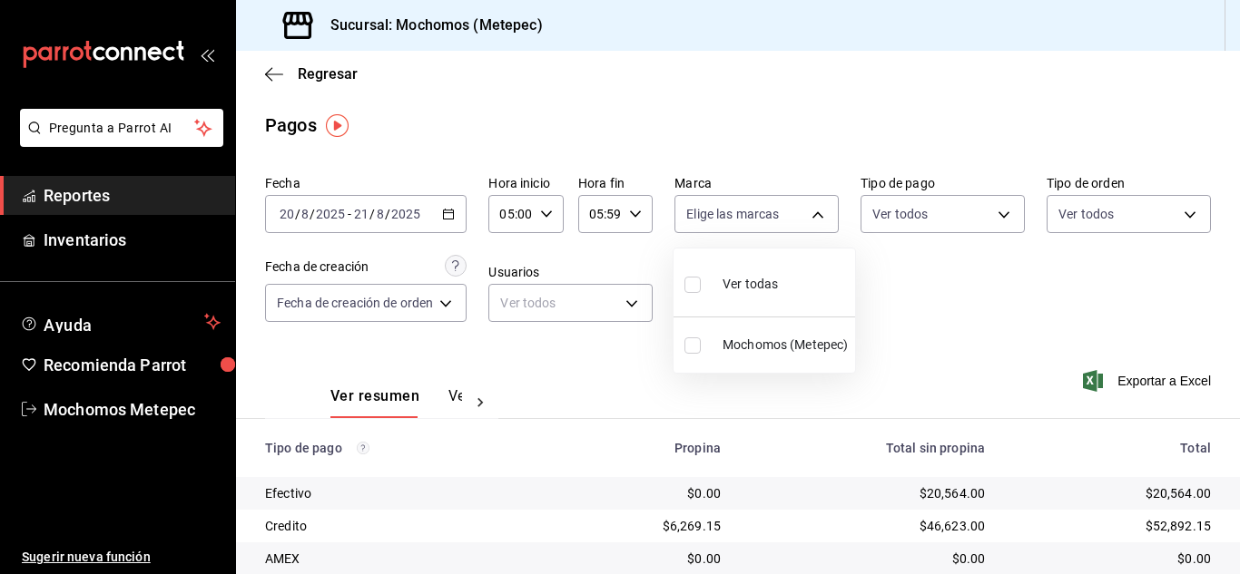
click at [695, 283] on input "checkbox" at bounding box center [692, 285] width 16 height 16
checkbox input "true"
type input "2365f74e-aa6b-4392-bdf2-72765591bddf"
checkbox input "true"
click at [916, 217] on div at bounding box center [620, 287] width 1240 height 574
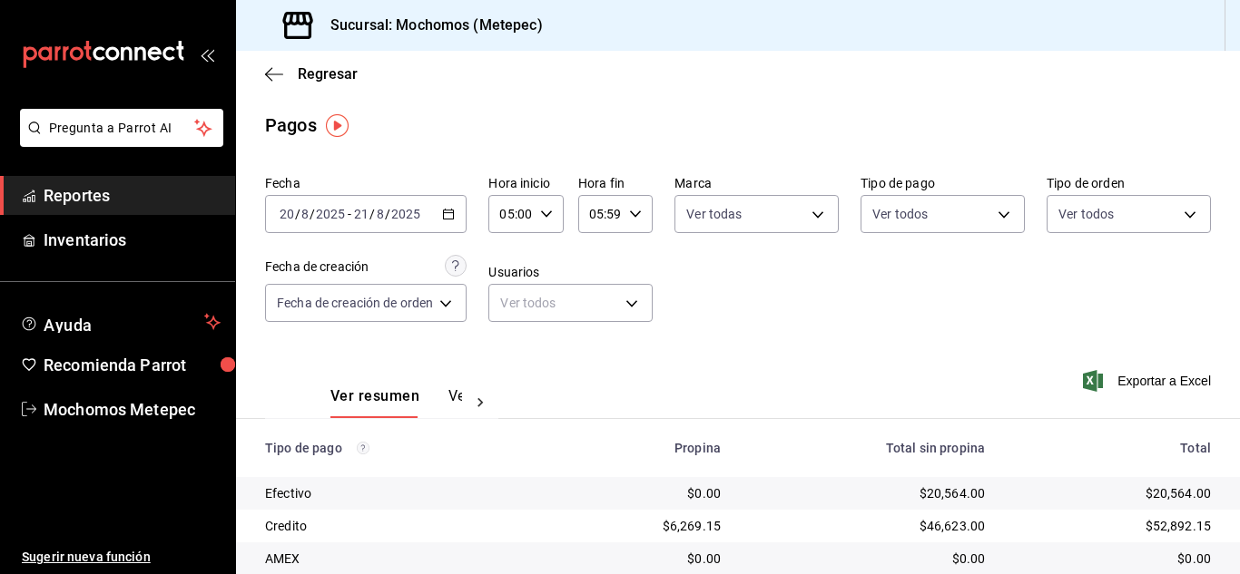
click at [916, 217] on body "Pregunta a Parrot AI Reportes Inventarios Ayuda Recomienda Parrot Mochomos Mete…" at bounding box center [620, 287] width 1240 height 574
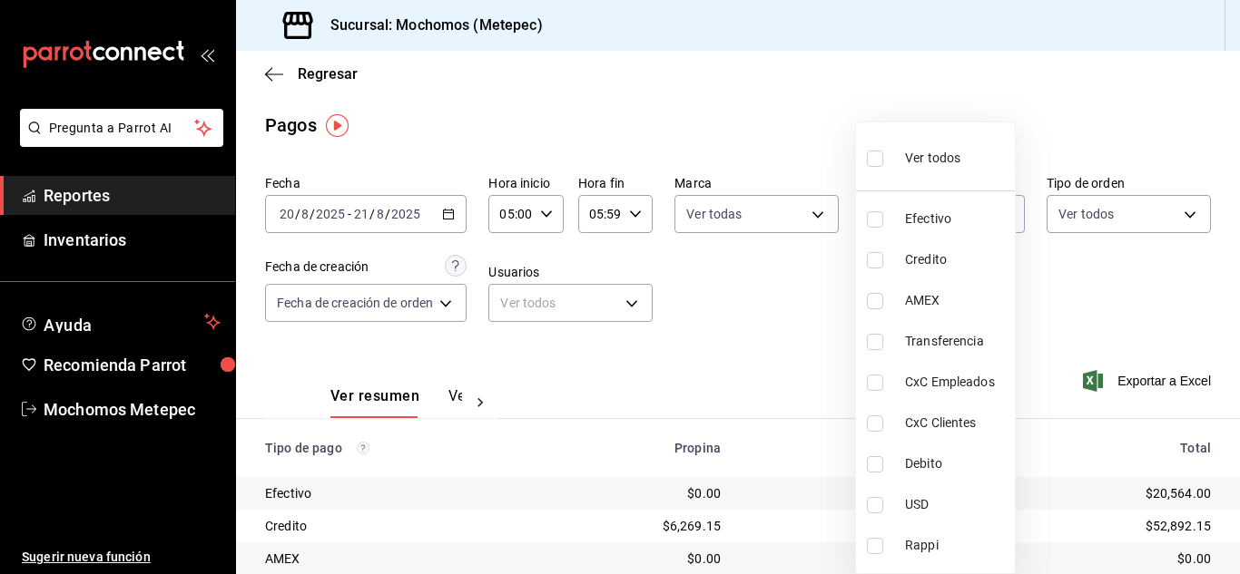
click at [874, 155] on input "checkbox" at bounding box center [875, 159] width 16 height 16
checkbox input "true"
type input "188bd14d-3513-42cc-9f46-285d81389660,34ef211f-a798-45d1-ab41-0af7a85efbb2,c7bcb…"
checkbox input "true"
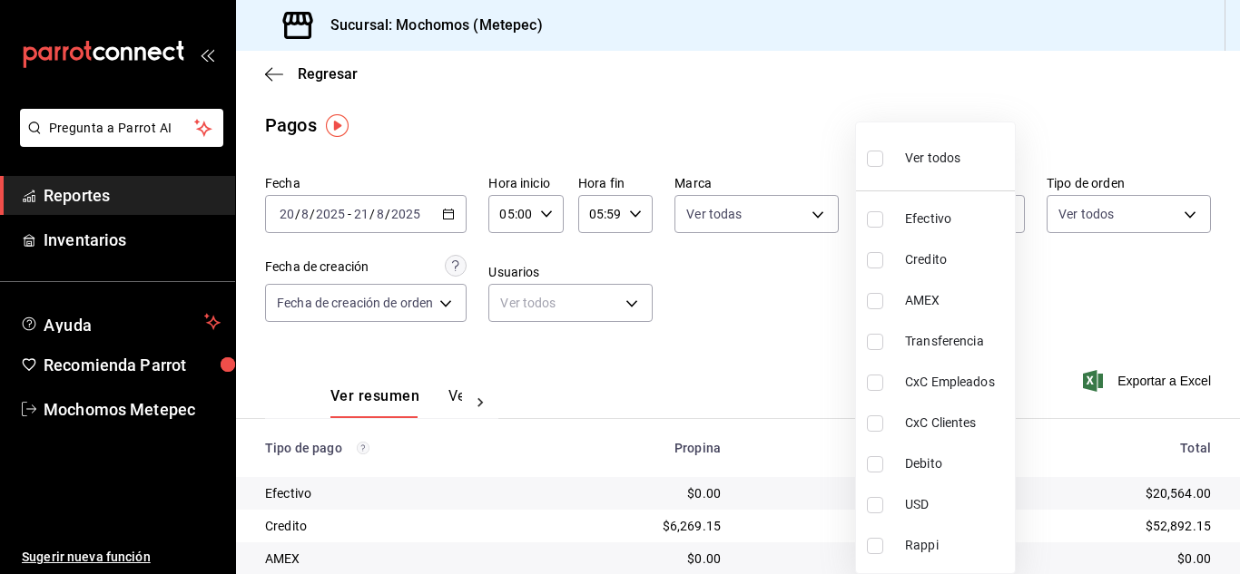
checkbox input "true"
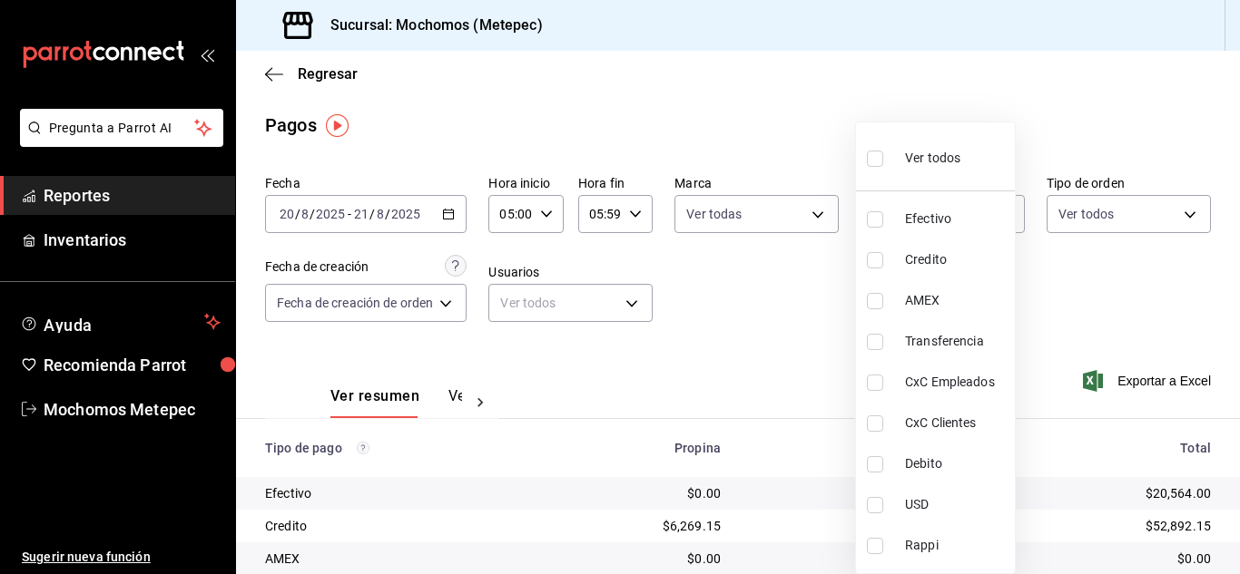
checkbox input "true"
click at [1112, 206] on div at bounding box center [620, 287] width 1240 height 574
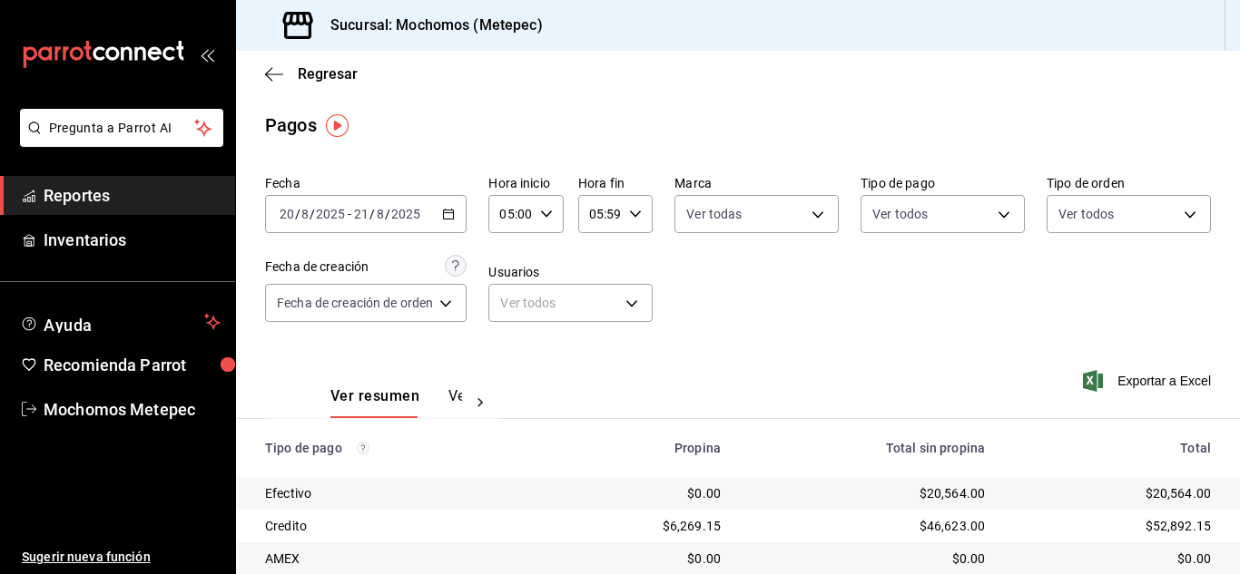
click at [1112, 206] on body "Pregunta a Parrot AI Reportes Inventarios Ayuda Recomienda Parrot Mochomos Mete…" at bounding box center [620, 287] width 1240 height 574
click at [1060, 278] on input "checkbox" at bounding box center [1056, 285] width 16 height 16
checkbox input "true"
type input "3a236ed8-2e24-47ca-8e59-ead494492482,da8509e8-5fca-4f62-958e-973104937870,EXTER…"
checkbox input "true"
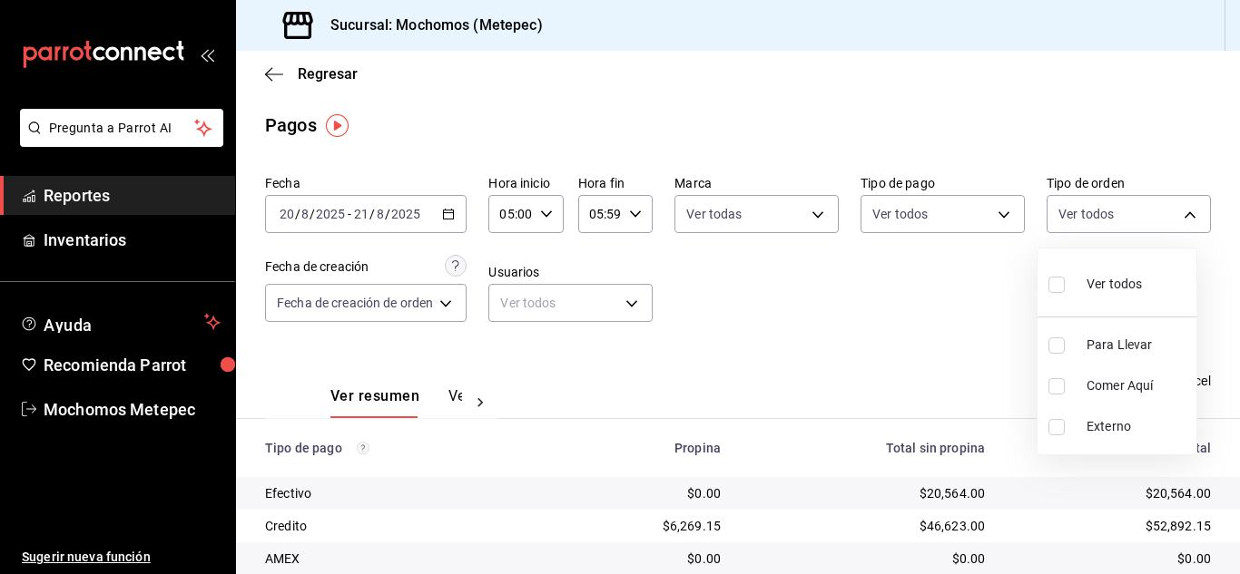
checkbox input "true"
click at [761, 351] on div at bounding box center [620, 287] width 1240 height 574
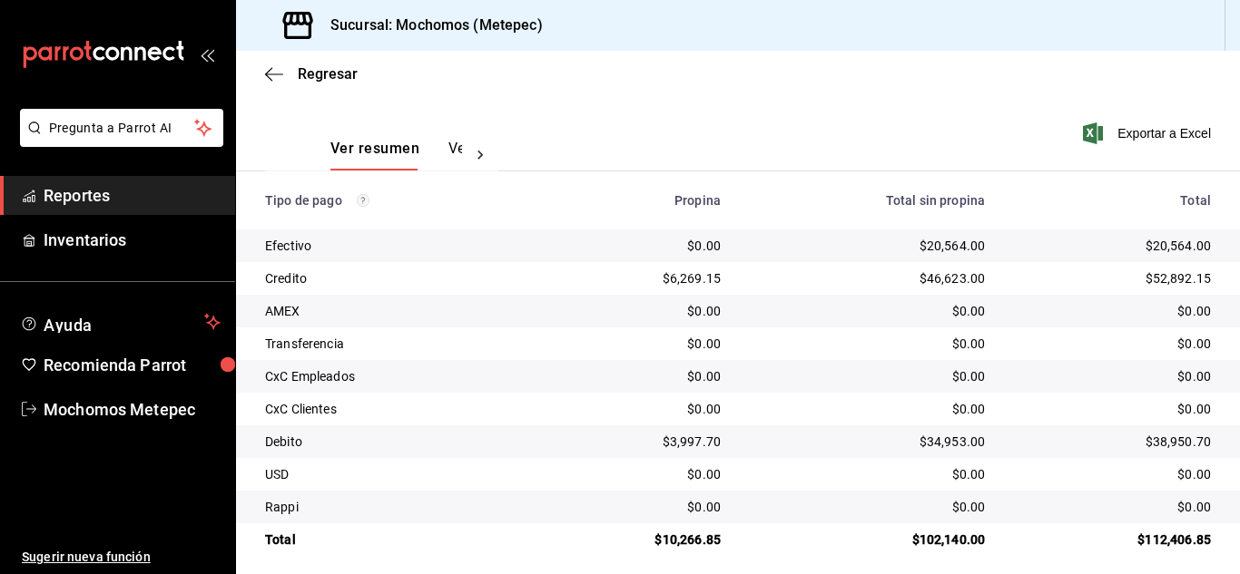
scroll to position [260, 0]
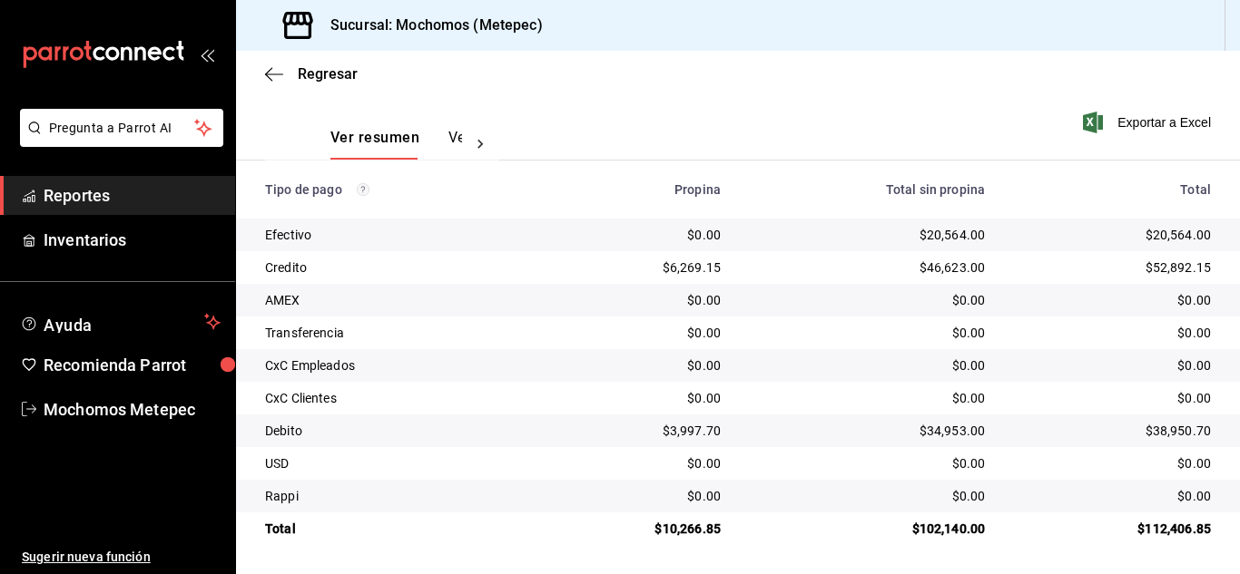
click at [116, 207] on span "Reportes" at bounding box center [132, 195] width 177 height 25
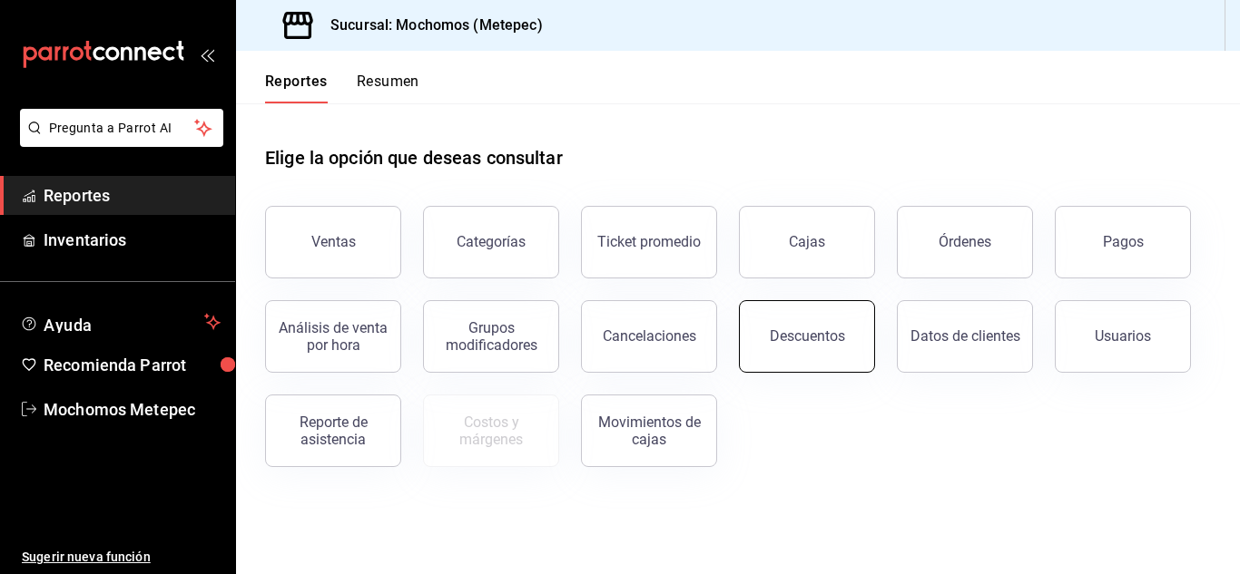
drag, startPoint x: 800, startPoint y: 348, endPoint x: 779, endPoint y: 338, distance: 22.8
click at [779, 338] on div "Descuentos" at bounding box center [806, 336] width 75 height 17
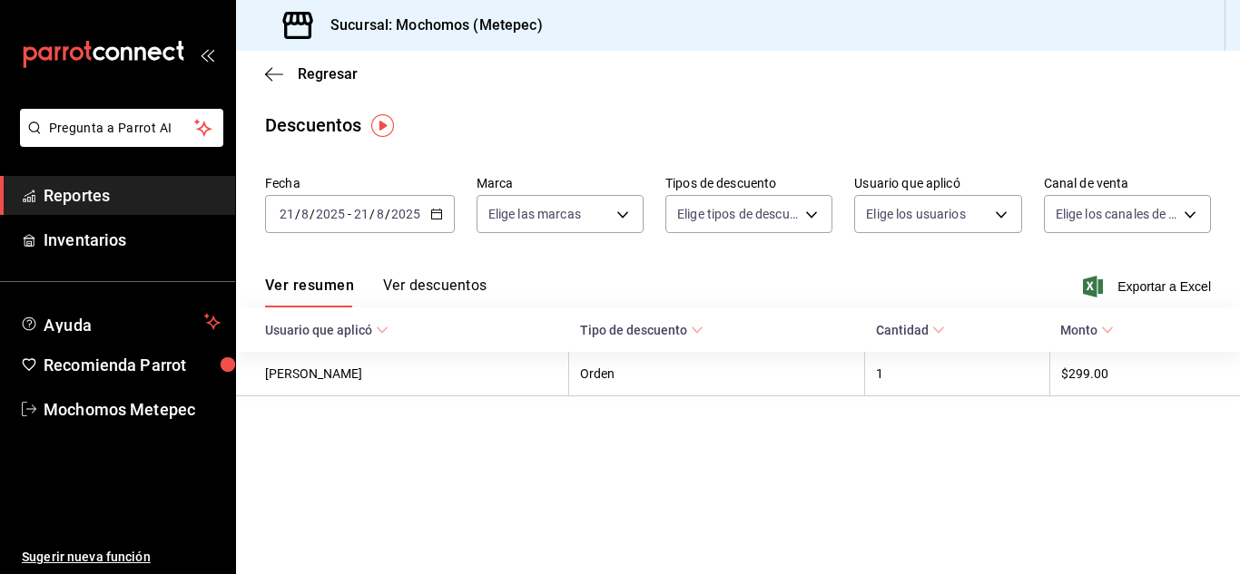
click at [431, 215] on icon "button" at bounding box center [436, 214] width 13 height 13
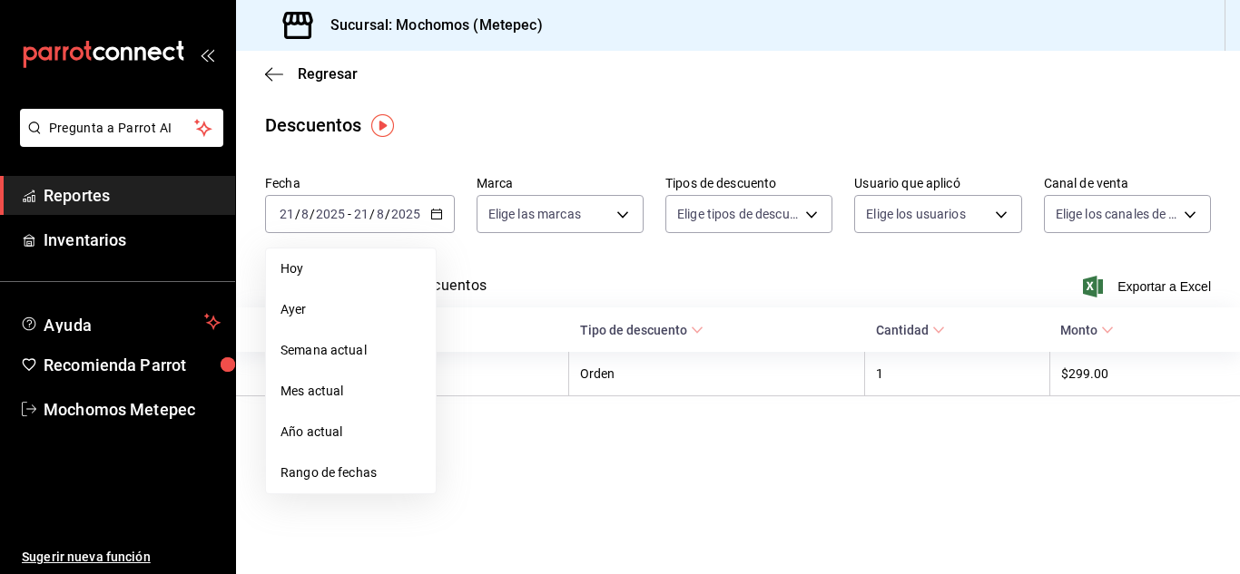
click at [573, 262] on div "Ver resumen Ver descuentos Exportar a Excel" at bounding box center [738, 281] width 1004 height 53
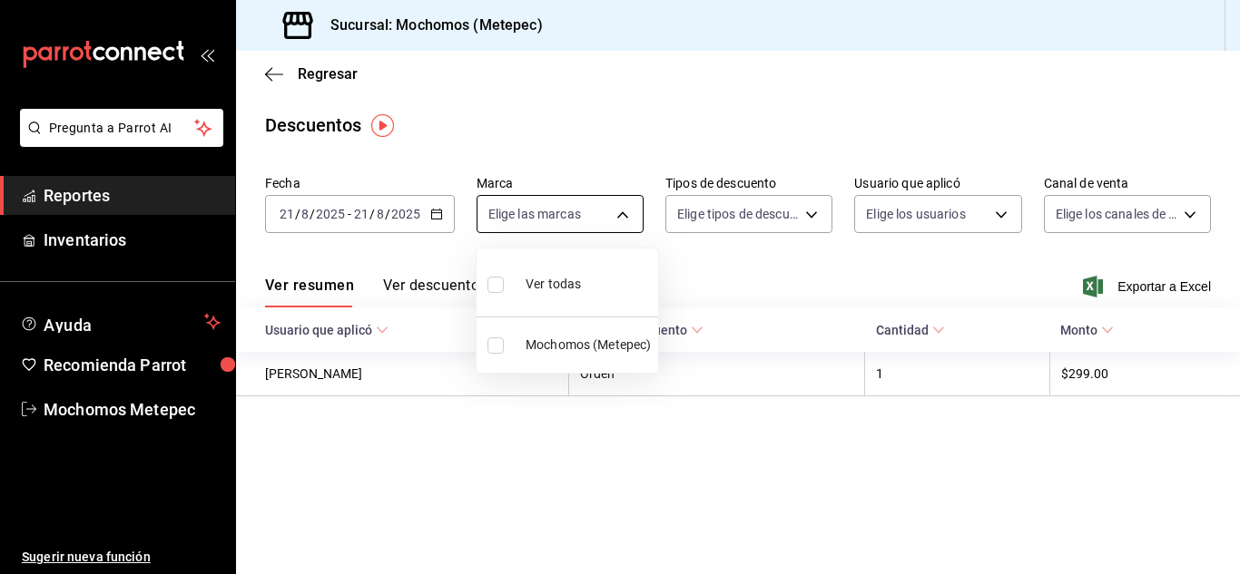
click at [613, 218] on body "Pregunta a Parrot AI Reportes Inventarios Ayuda Recomienda Parrot Mochomos Mete…" at bounding box center [620, 287] width 1240 height 574
click at [488, 289] on input "checkbox" at bounding box center [495, 285] width 16 height 16
checkbox input "true"
type input "2365f74e-aa6b-4392-bdf2-72765591bddf"
checkbox input "true"
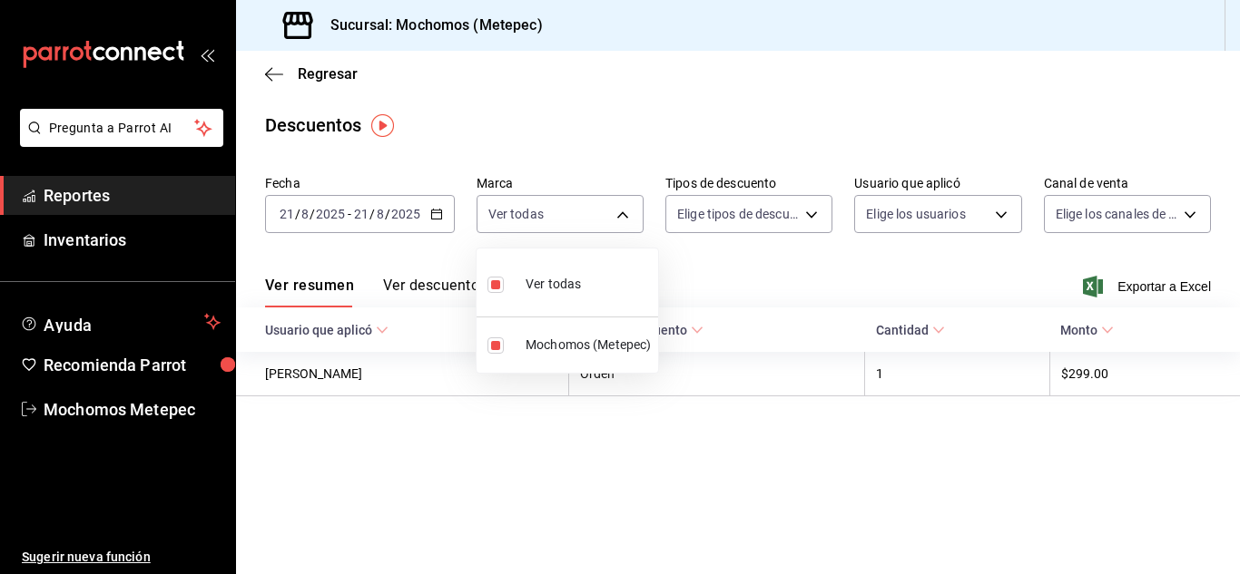
click at [779, 200] on div at bounding box center [620, 287] width 1240 height 574
click at [779, 200] on body "Pregunta a Parrot AI Reportes Inventarios Ayuda Recomienda Parrot Mochomos Mete…" at bounding box center [620, 287] width 1240 height 574
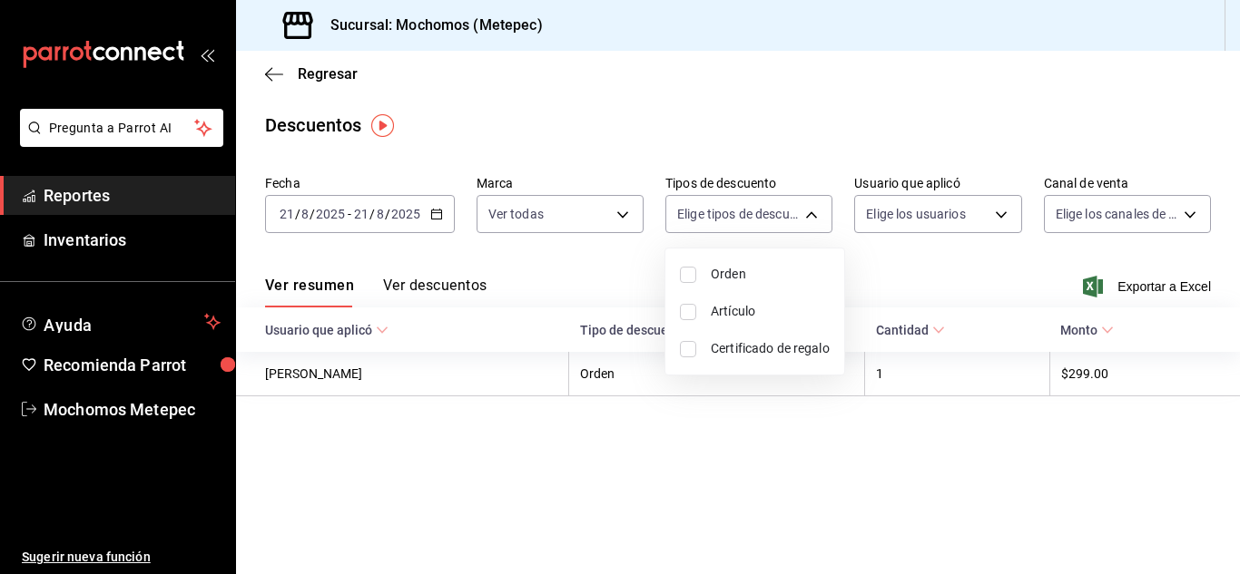
click at [686, 281] on input "checkbox" at bounding box center [688, 275] width 16 height 16
checkbox input "true"
type input "ORDER"
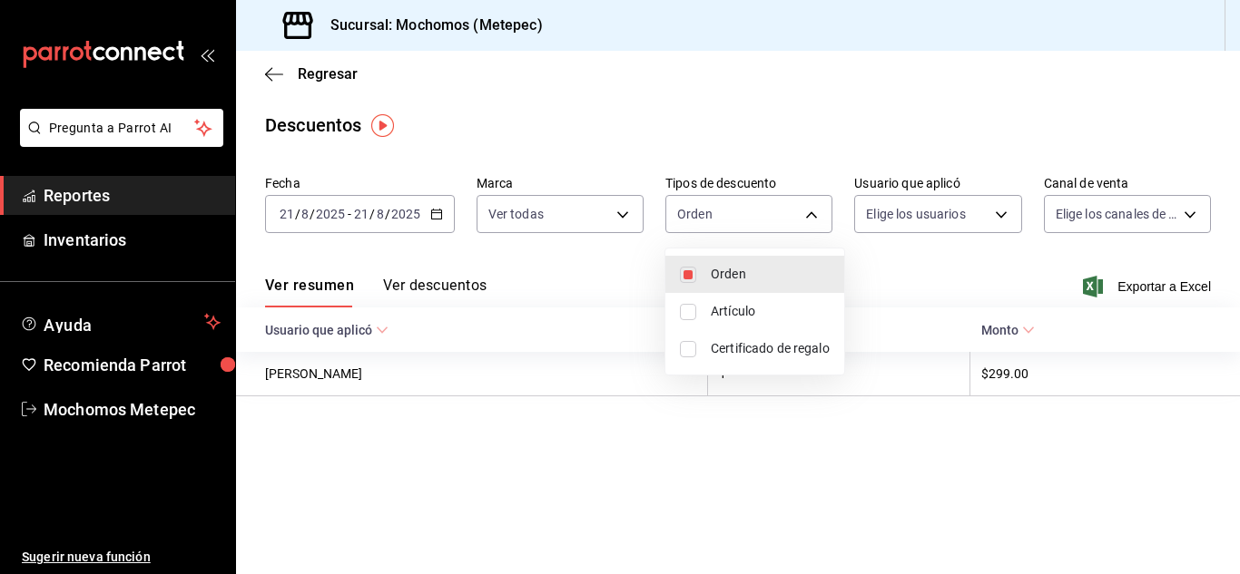
click at [686, 319] on input "checkbox" at bounding box center [688, 312] width 16 height 16
checkbox input "true"
type input "ORDER,ORDER_ITEM"
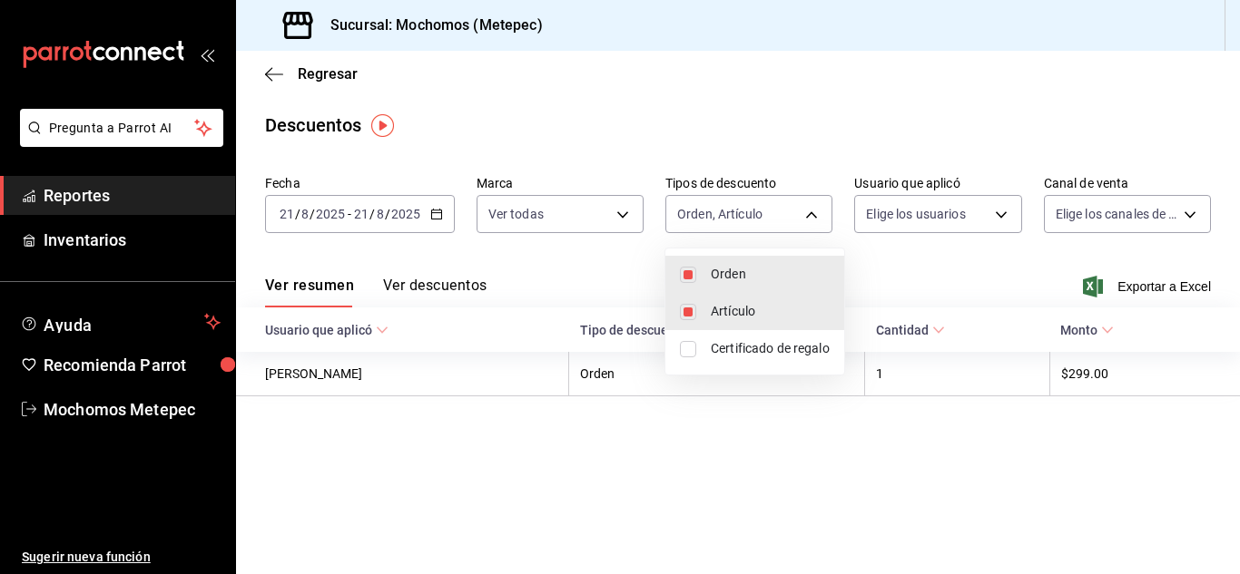
click at [686, 353] on input "checkbox" at bounding box center [688, 349] width 16 height 16
checkbox input "true"
type input "ORDER,ORDER_ITEM,CARD_REWARD"
click at [936, 217] on div at bounding box center [620, 287] width 1240 height 574
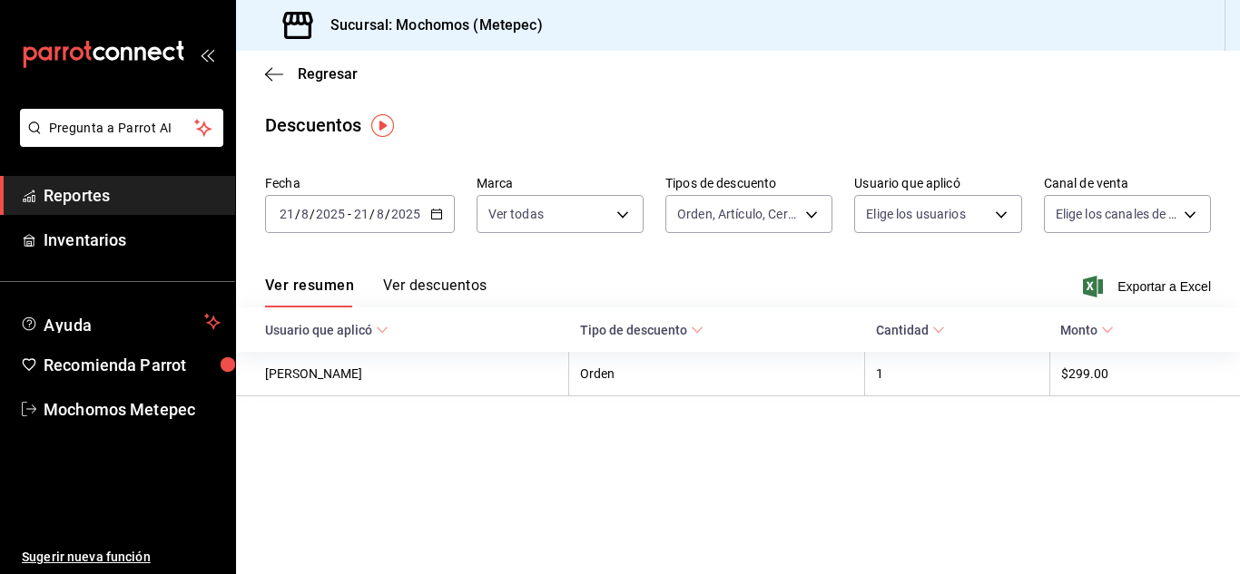
click at [936, 217] on body "Pregunta a Parrot AI Reportes Inventarios Ayuda Recomienda Parrot Mochomos Mete…" at bounding box center [620, 287] width 1240 height 574
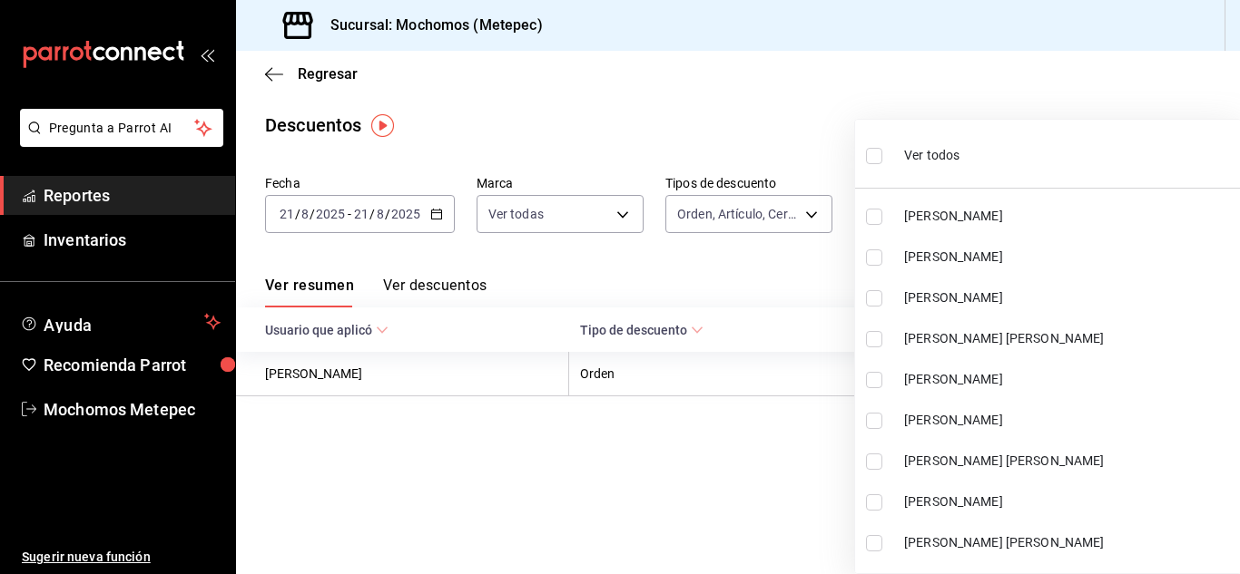
click at [877, 160] on input "checkbox" at bounding box center [874, 156] width 16 height 16
checkbox input "true"
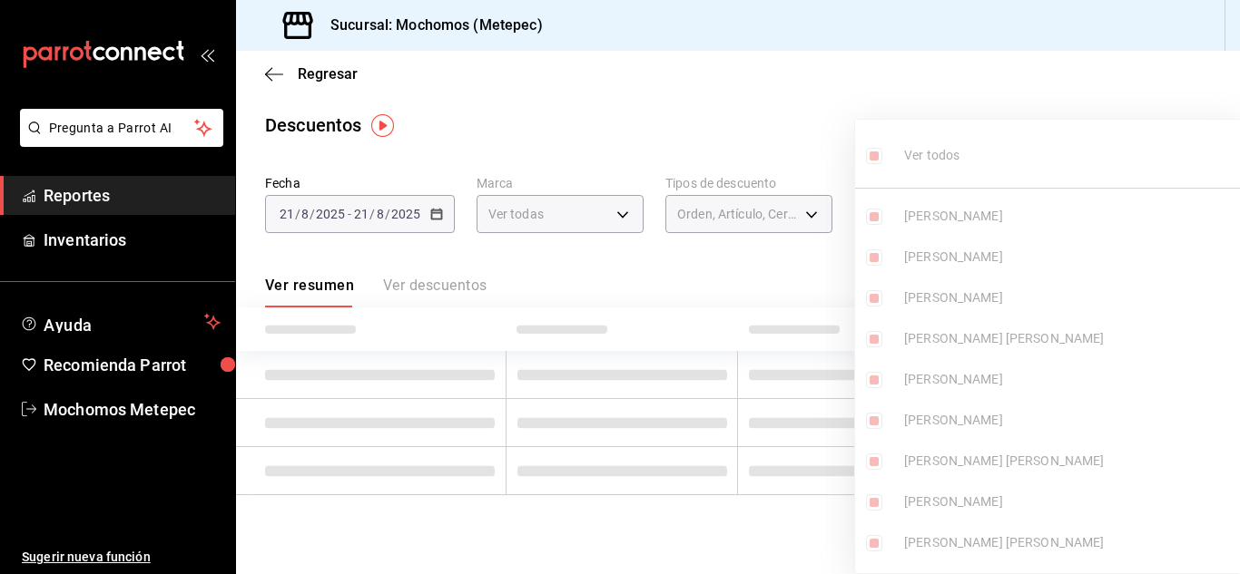
type input "18e892a9-eaf9-4871-afc4-8d447e07d2bf,43438308-8ef3-4b8b-af6e-b8b04586cb2b,d1f59…"
checkbox input "true"
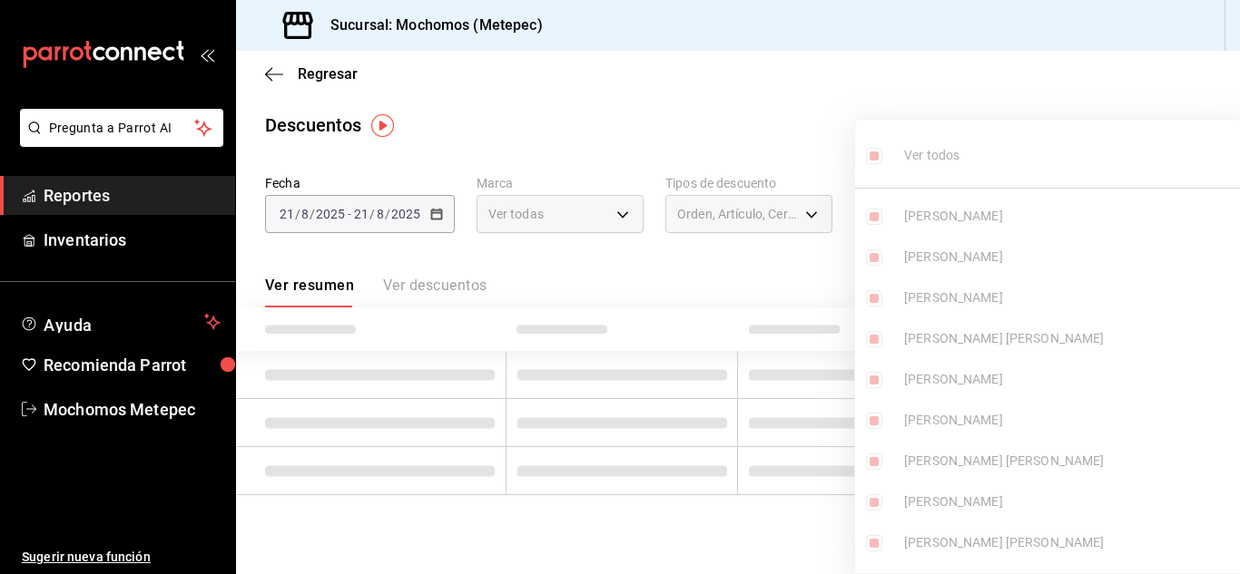
checkbox input "true"
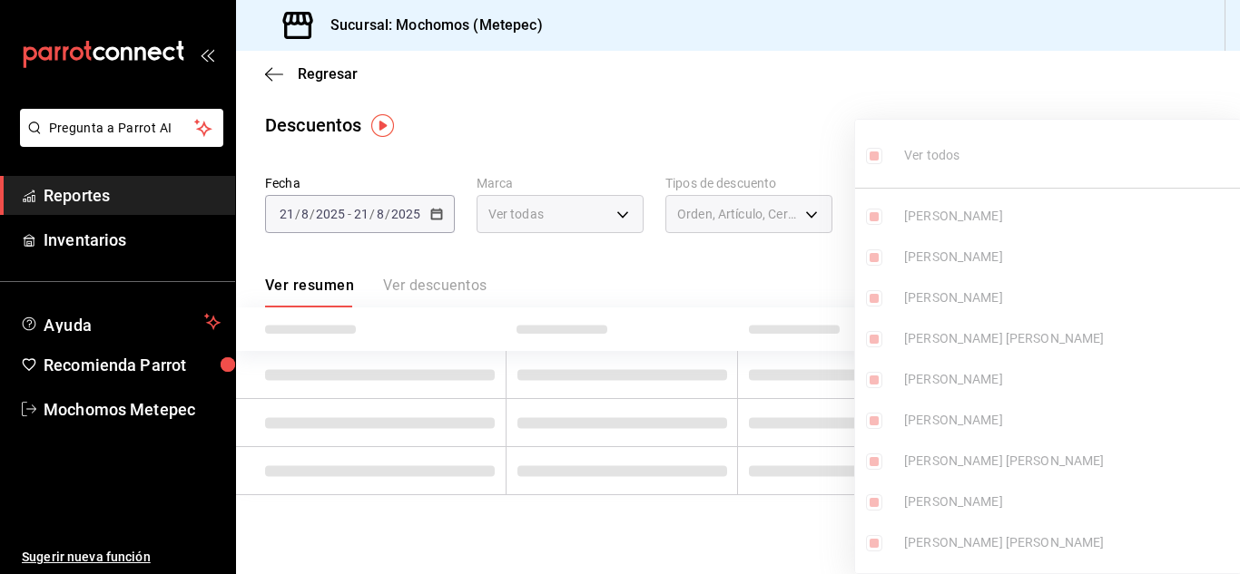
checkbox input "true"
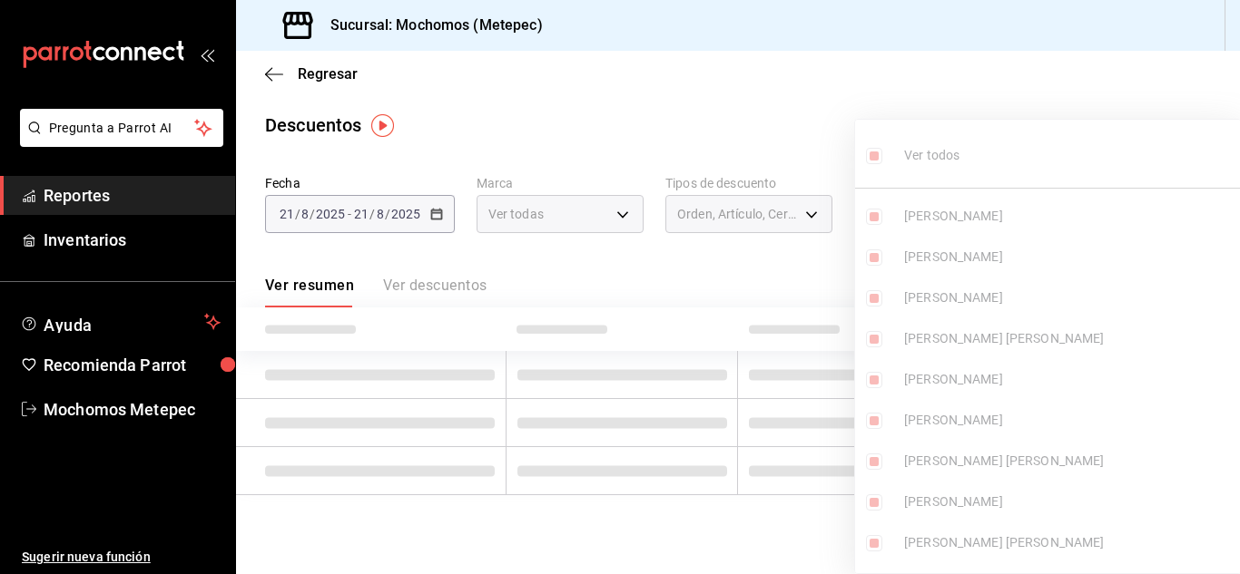
checkbox input "true"
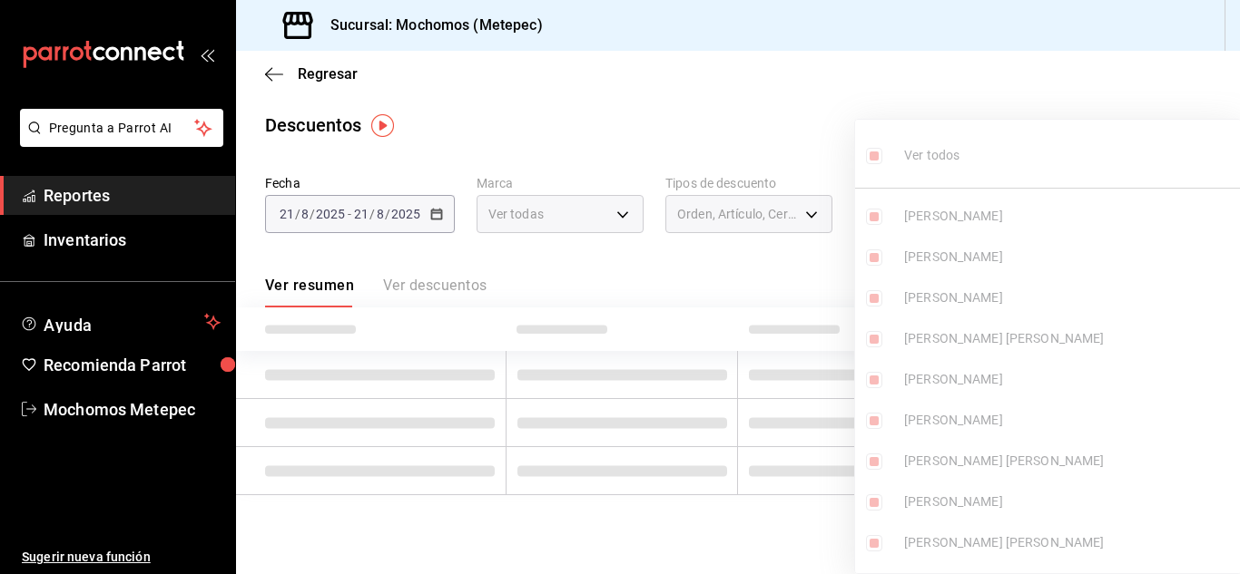
checkbox input "true"
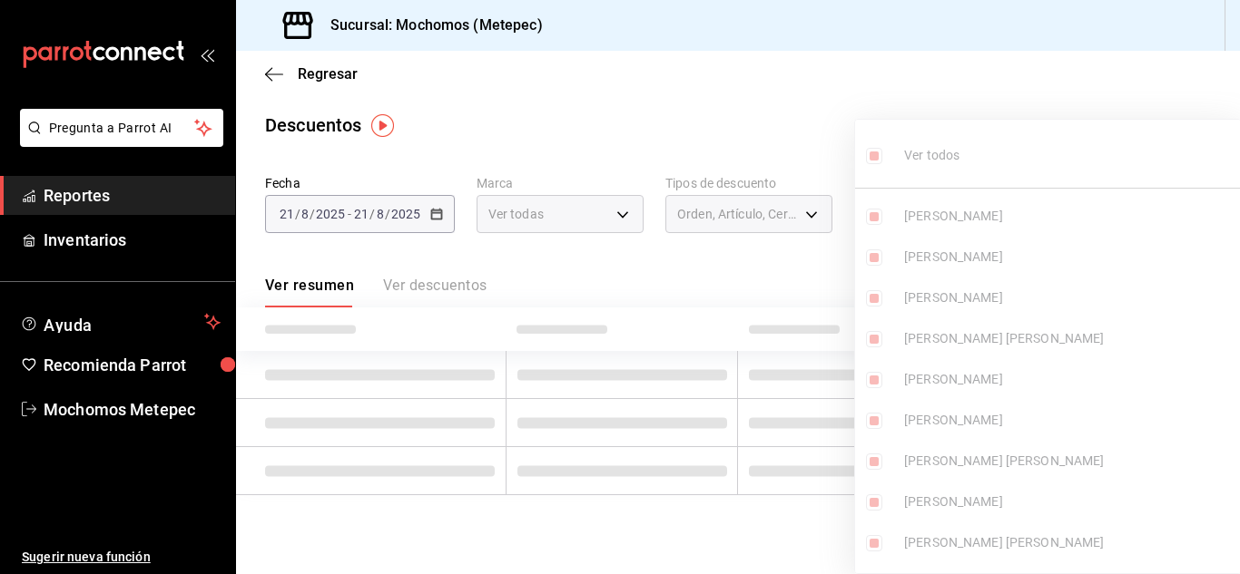
checkbox input "true"
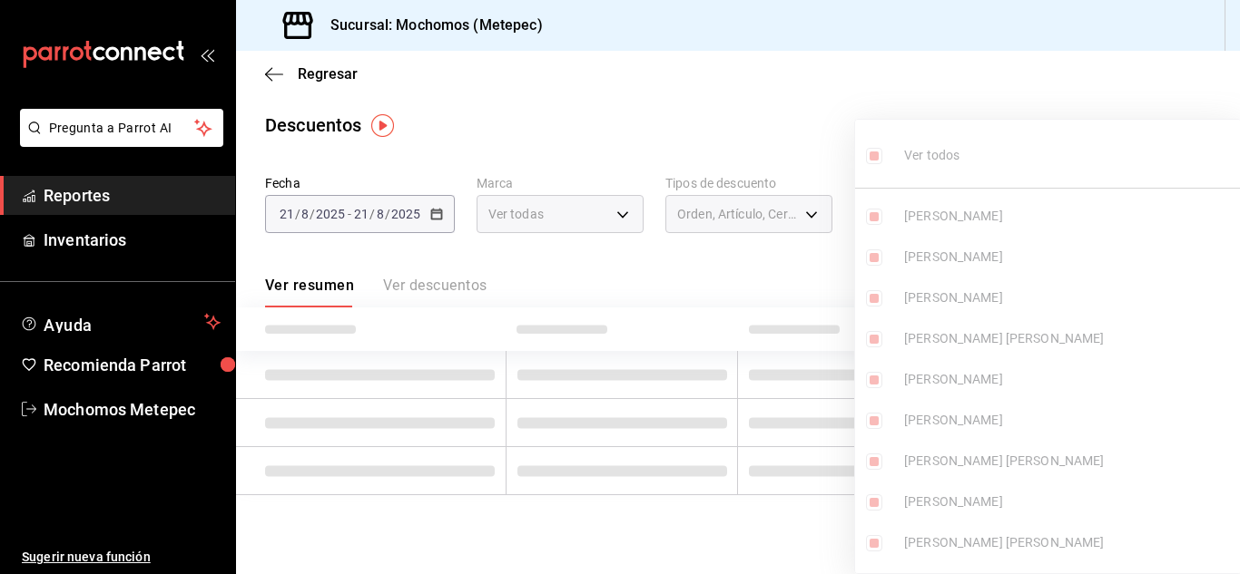
checkbox input "true"
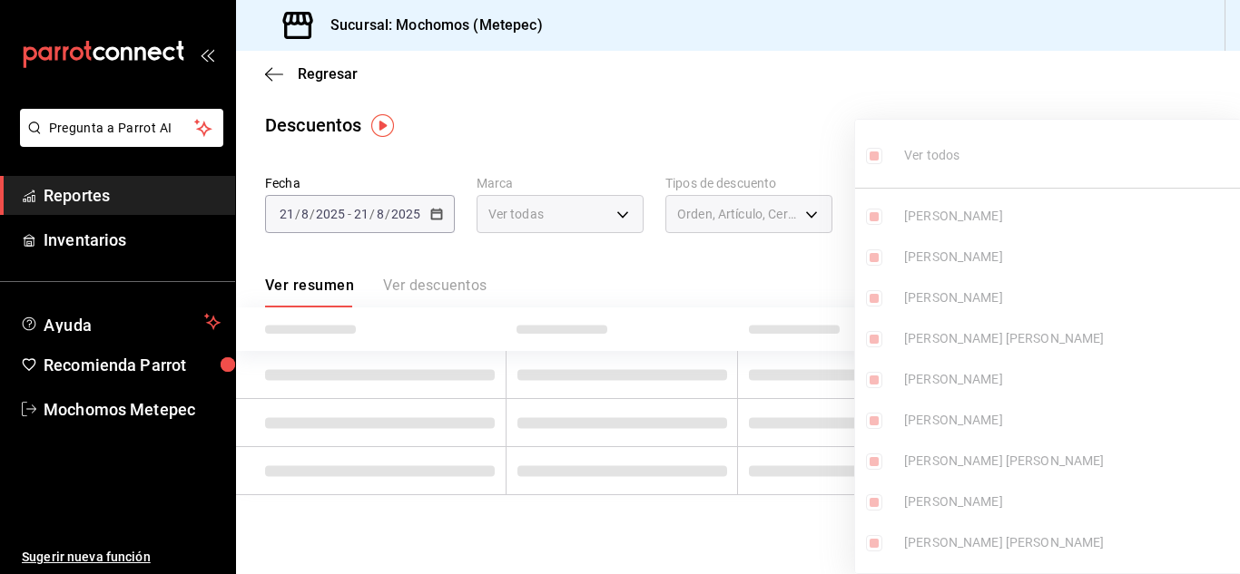
checkbox input "true"
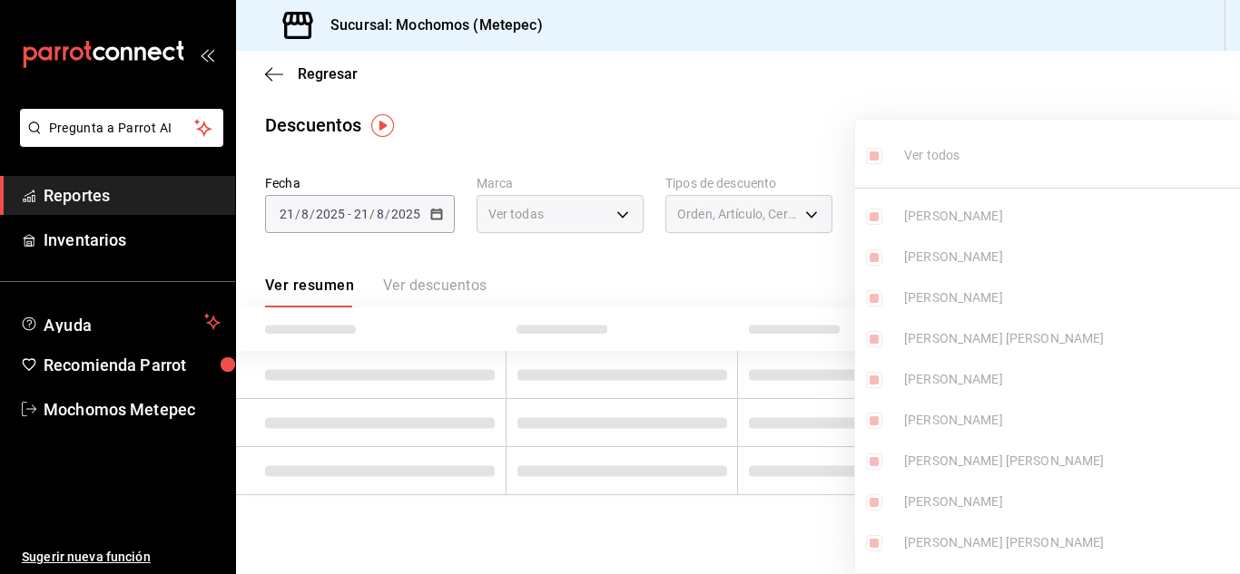
checkbox input "true"
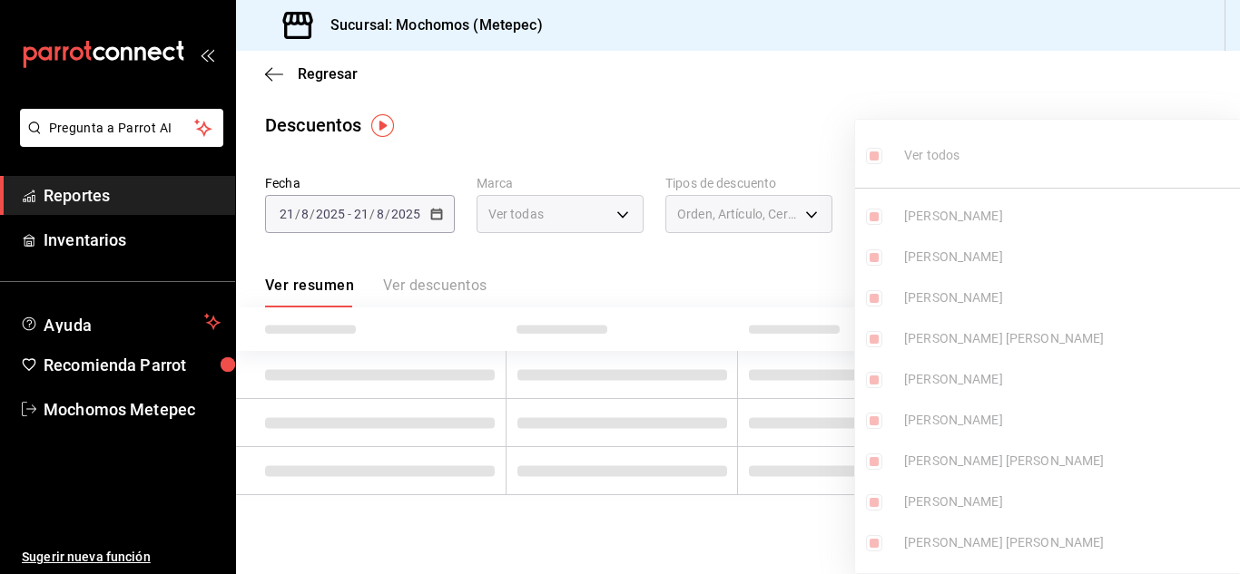
checkbox input "true"
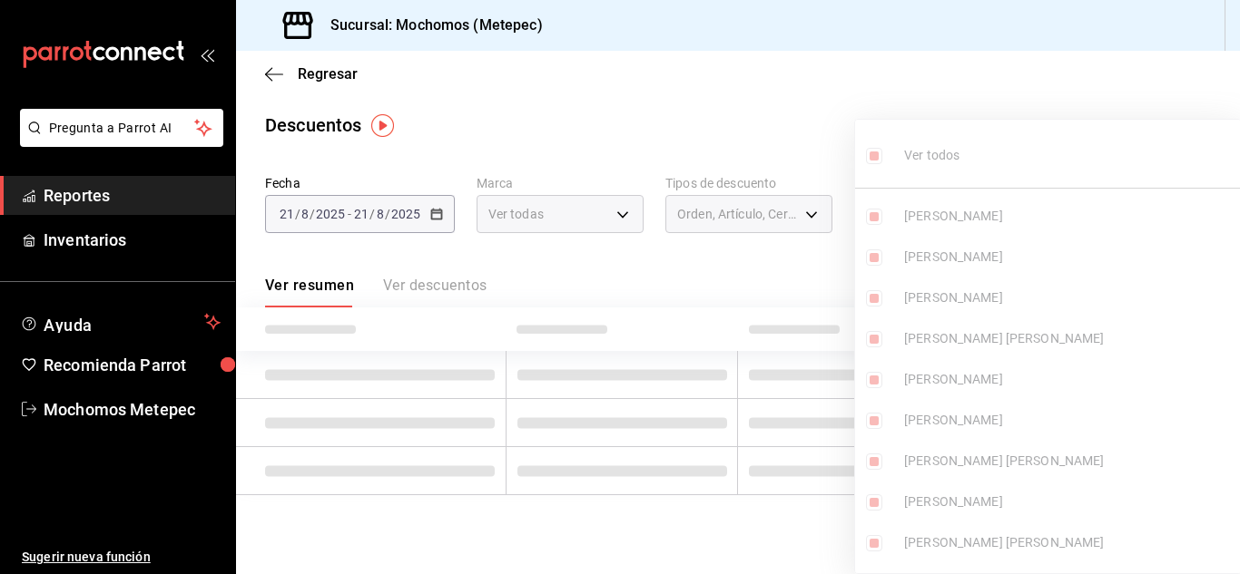
checkbox input "true"
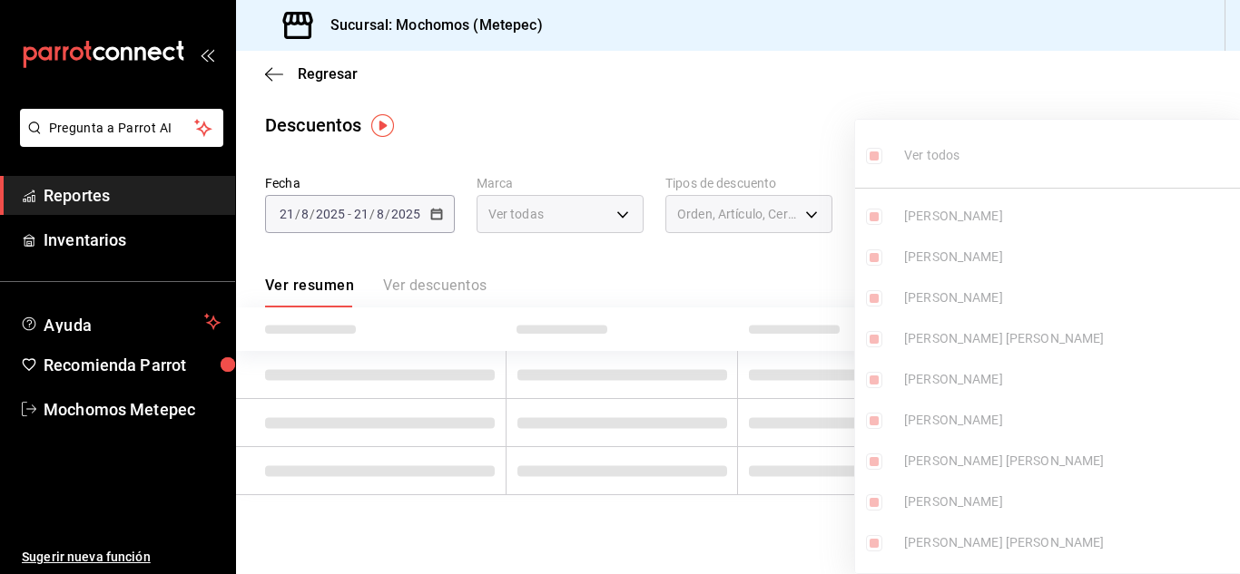
checkbox input "true"
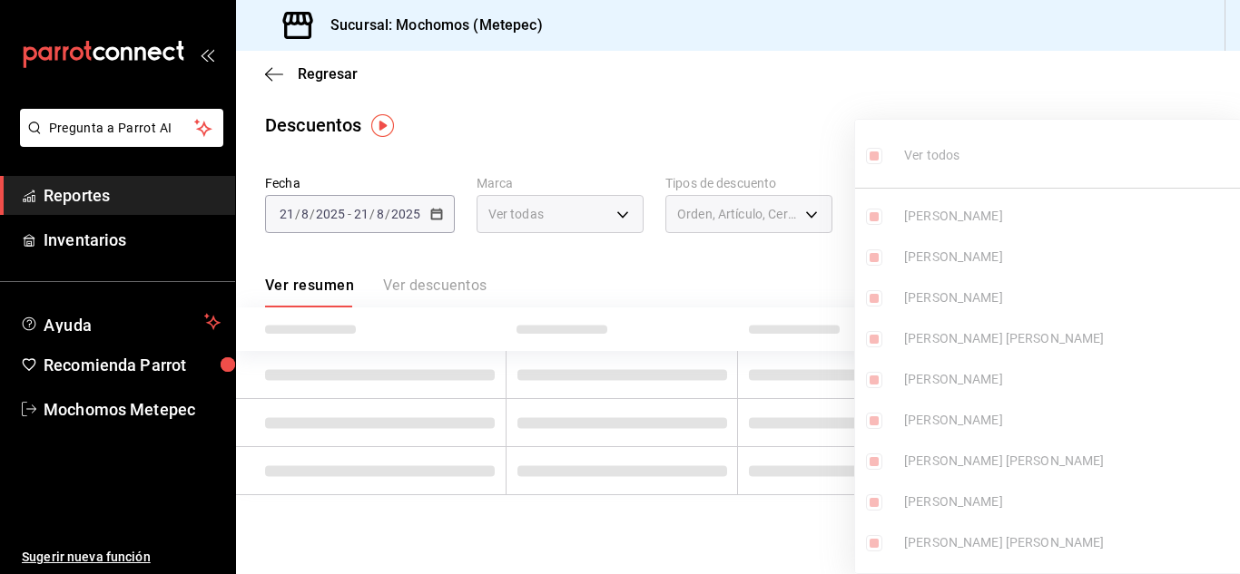
checkbox input "true"
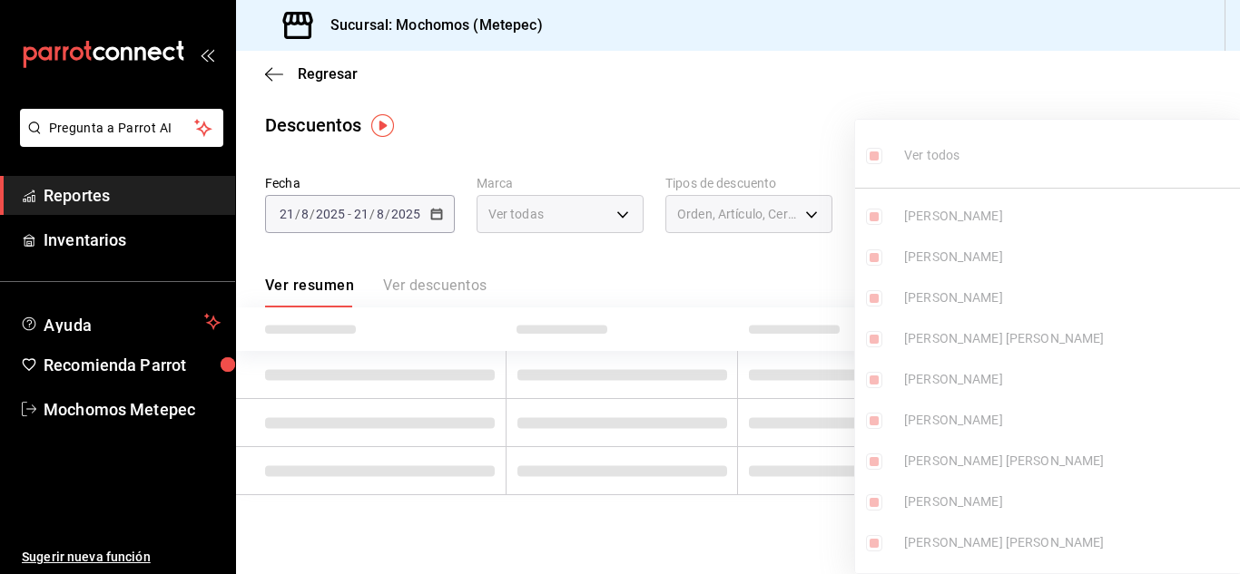
checkbox input "true"
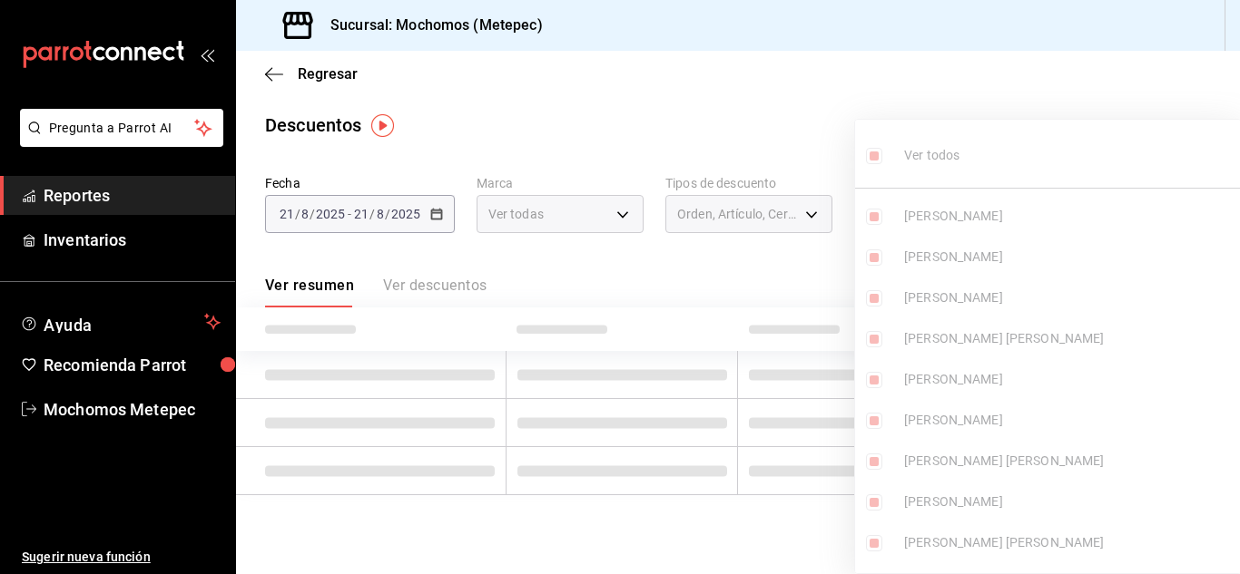
checkbox input "true"
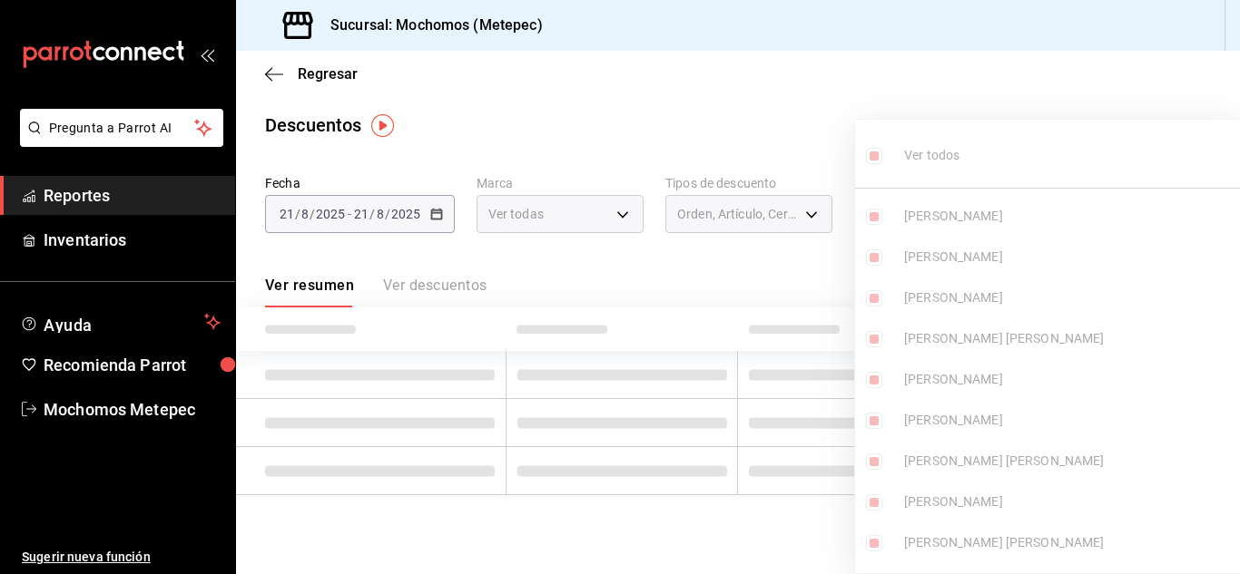
checkbox input "true"
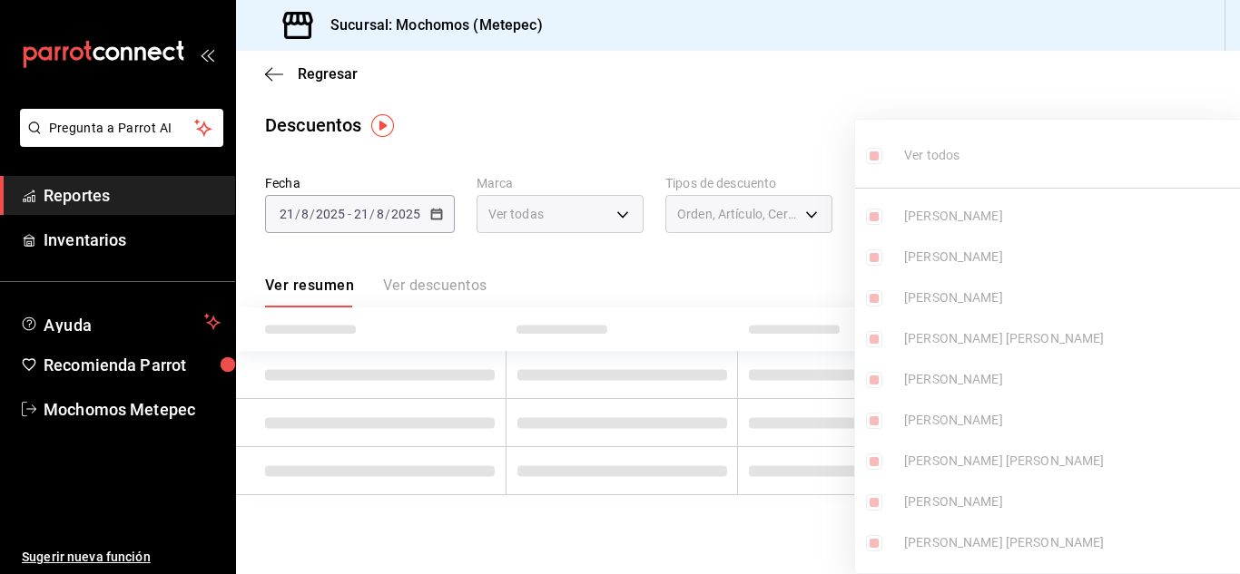
checkbox input "true"
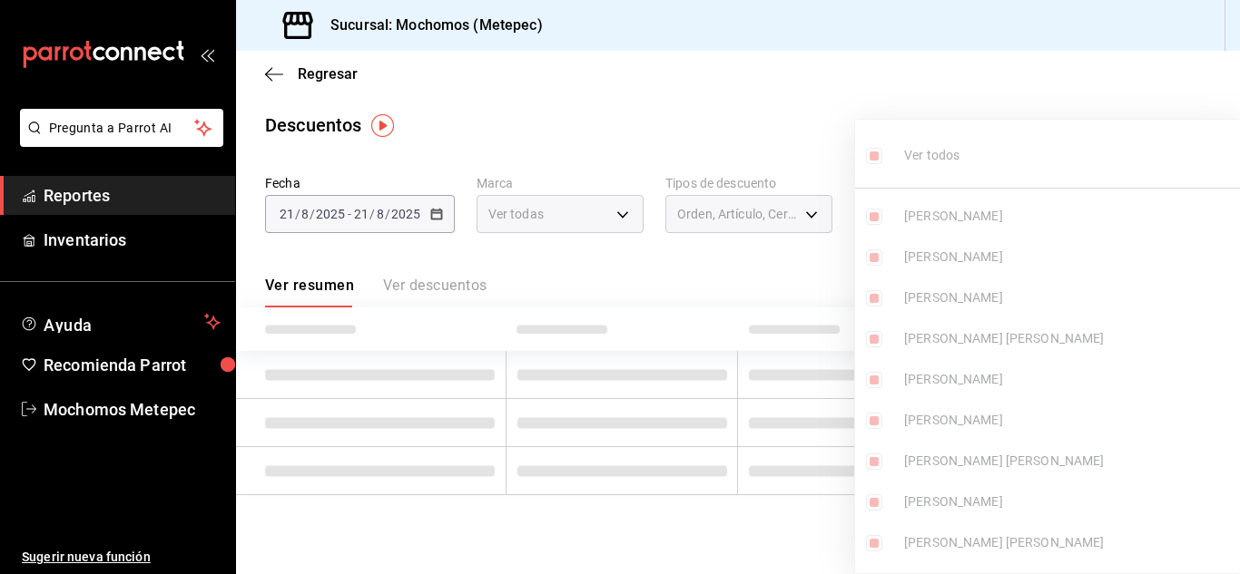
checkbox input "true"
click at [1014, 86] on div at bounding box center [620, 287] width 1240 height 574
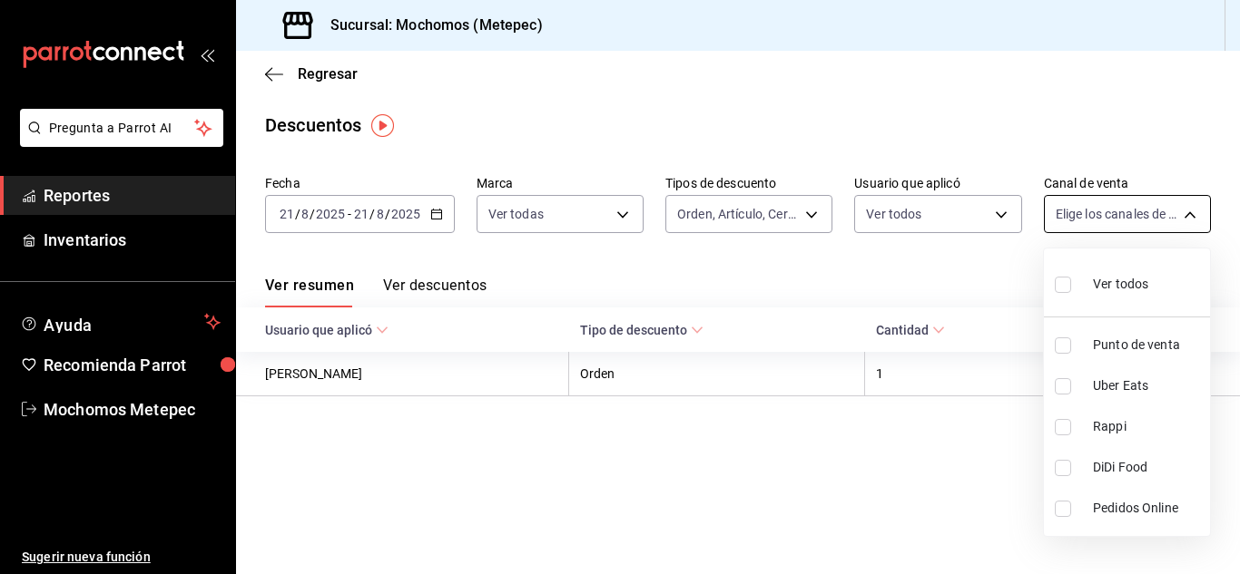
click at [1103, 208] on body "Pregunta a Parrot AI Reportes Inventarios Ayuda Recomienda Parrot Mochomos Mete…" at bounding box center [620, 287] width 1240 height 574
click at [1067, 281] on input "checkbox" at bounding box center [1062, 285] width 16 height 16
click at [930, 281] on div at bounding box center [620, 287] width 1240 height 574
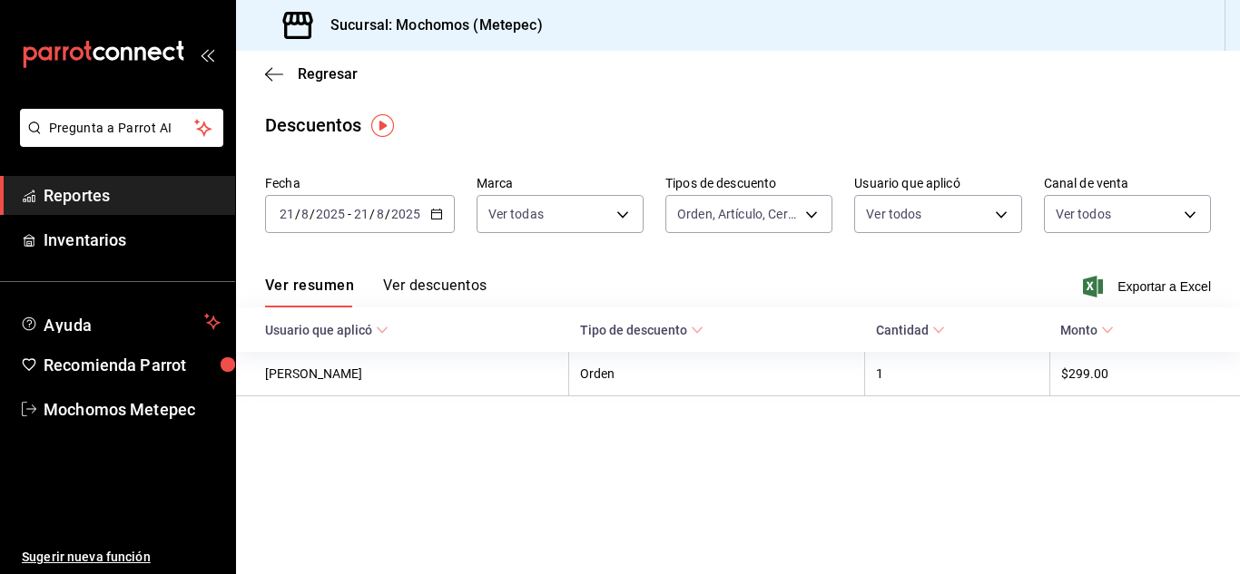
click at [467, 288] on button "Ver descuentos" at bounding box center [434, 292] width 103 height 31
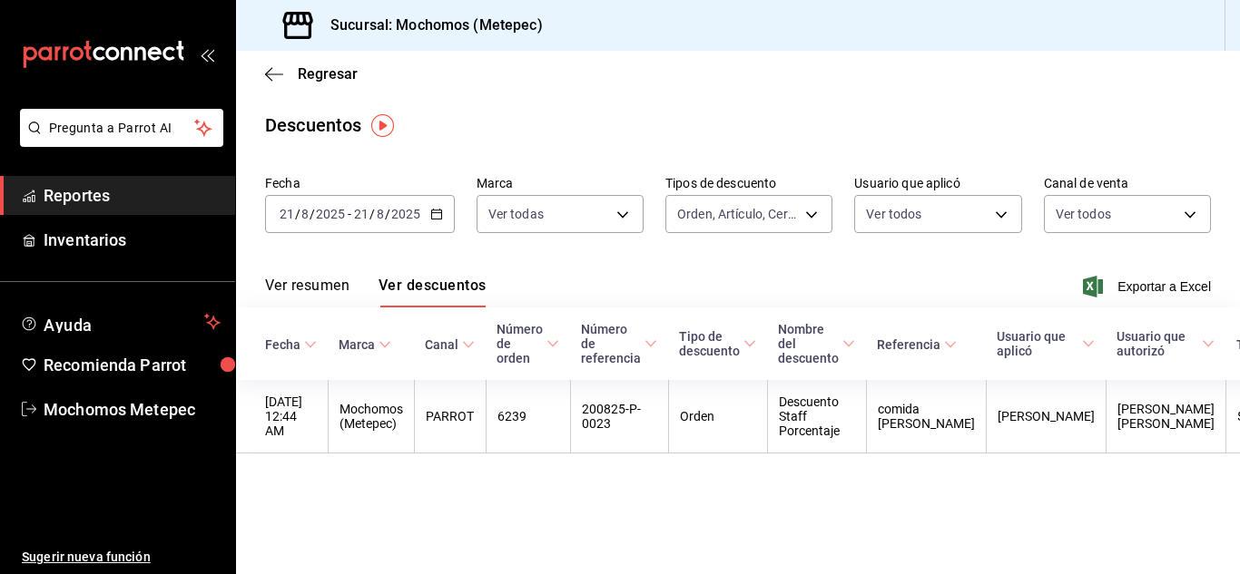
click at [416, 212] on input "2025" at bounding box center [405, 214] width 31 height 15
click at [430, 214] on icon "button" at bounding box center [436, 214] width 13 height 13
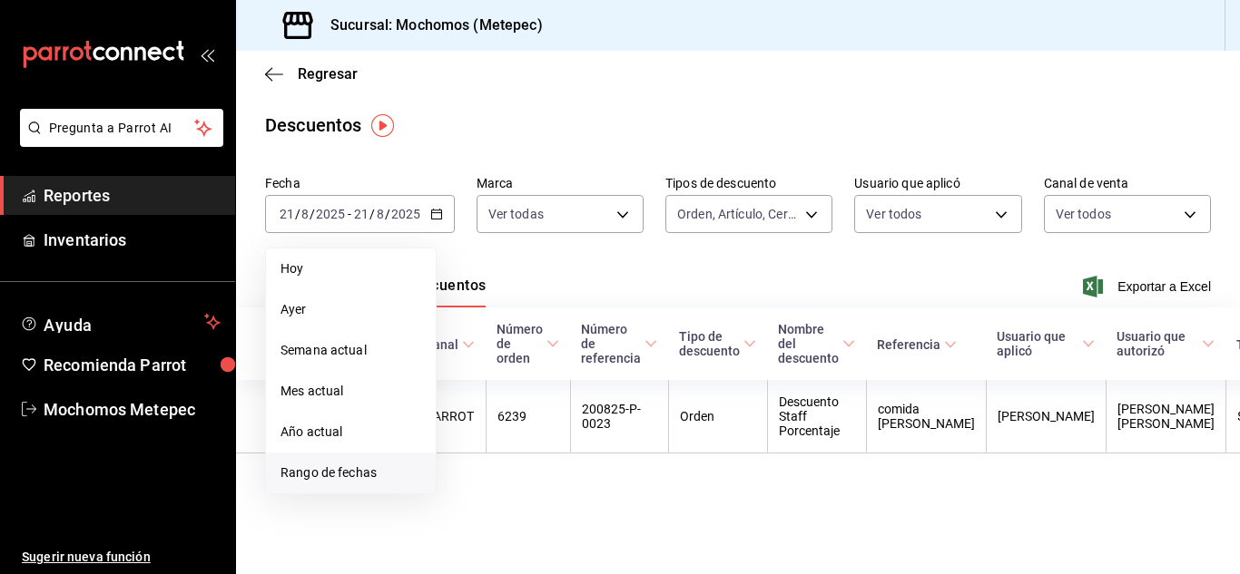
click at [332, 475] on span "Rango de fechas" at bounding box center [350, 473] width 141 height 19
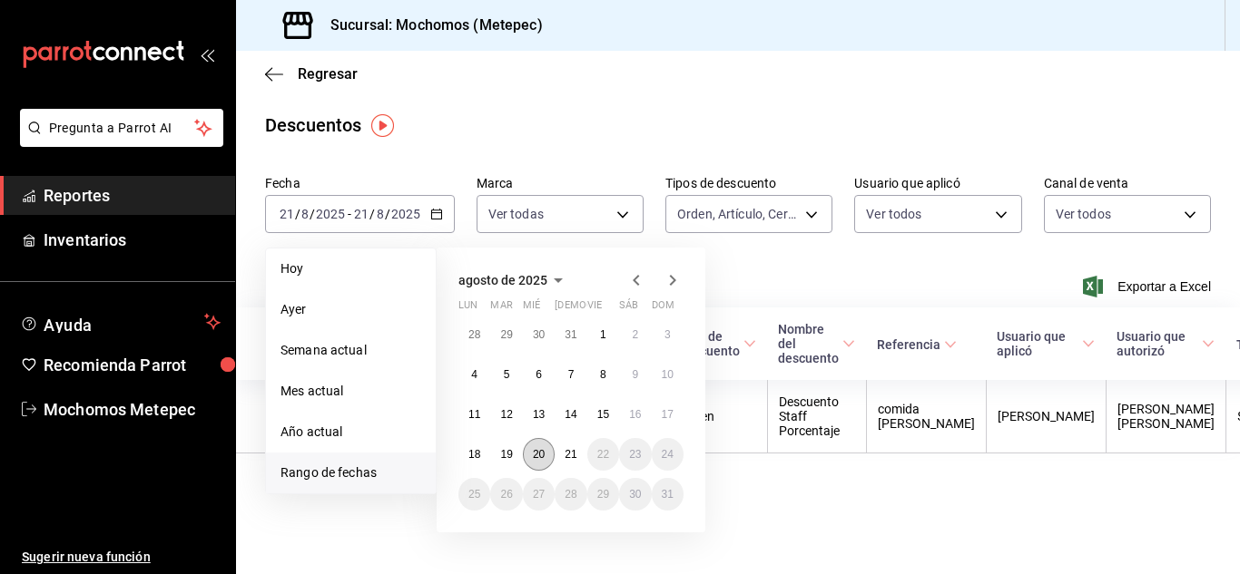
click at [544, 446] on button "20" at bounding box center [539, 454] width 32 height 33
click at [579, 448] on button "21" at bounding box center [570, 454] width 32 height 33
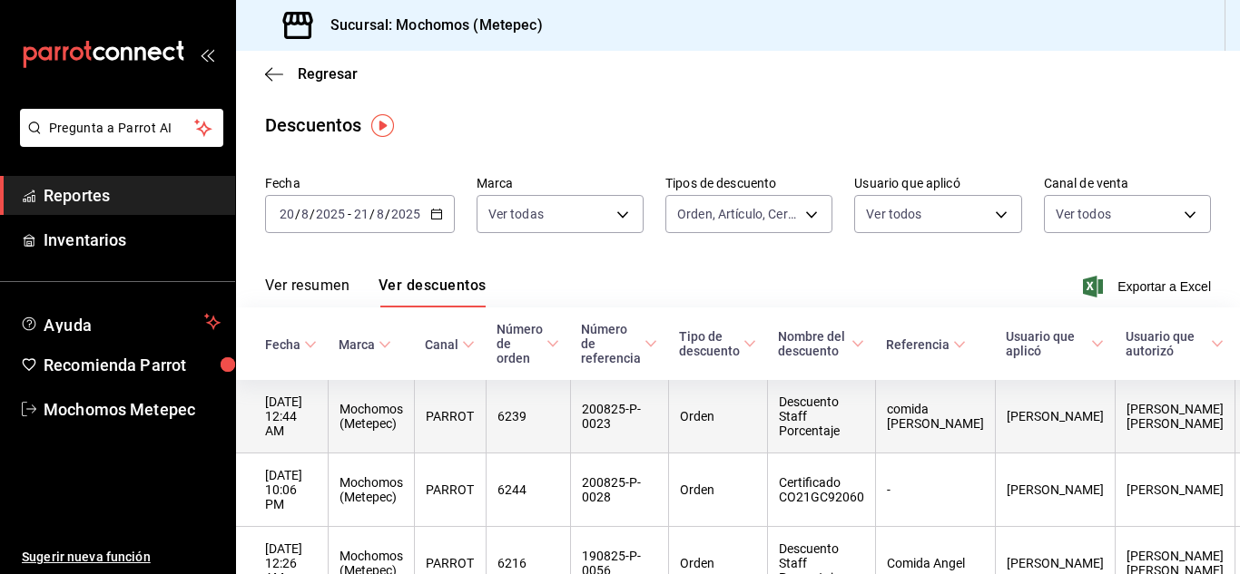
scroll to position [123, 0]
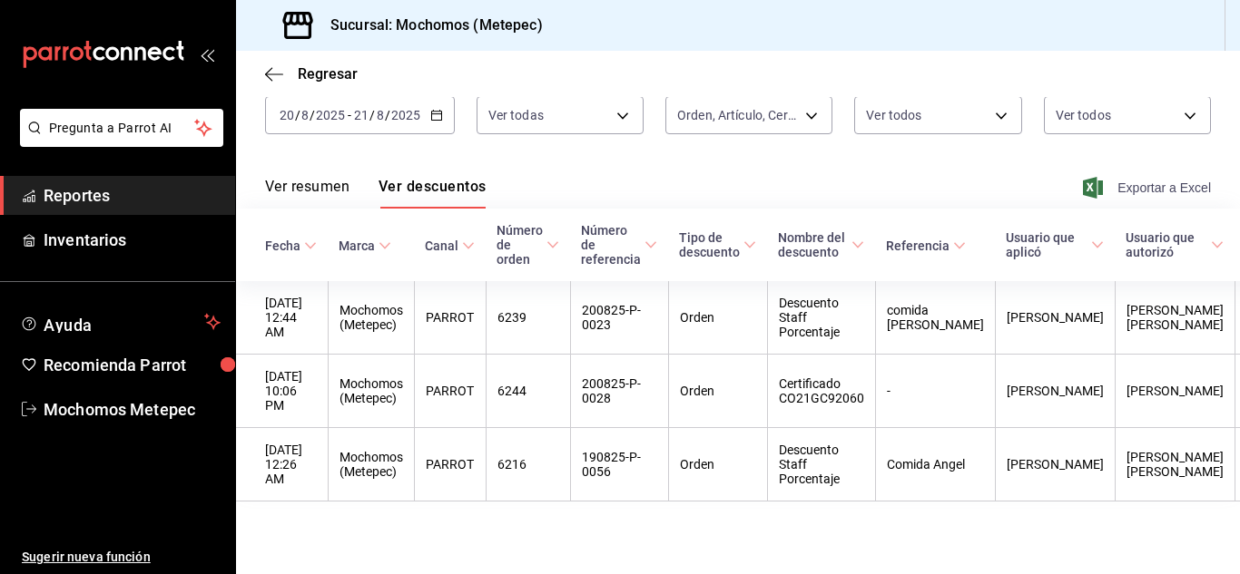
click at [1149, 177] on span "Exportar a Excel" at bounding box center [1148, 188] width 124 height 22
